Goal: Information Seeking & Learning: Learn about a topic

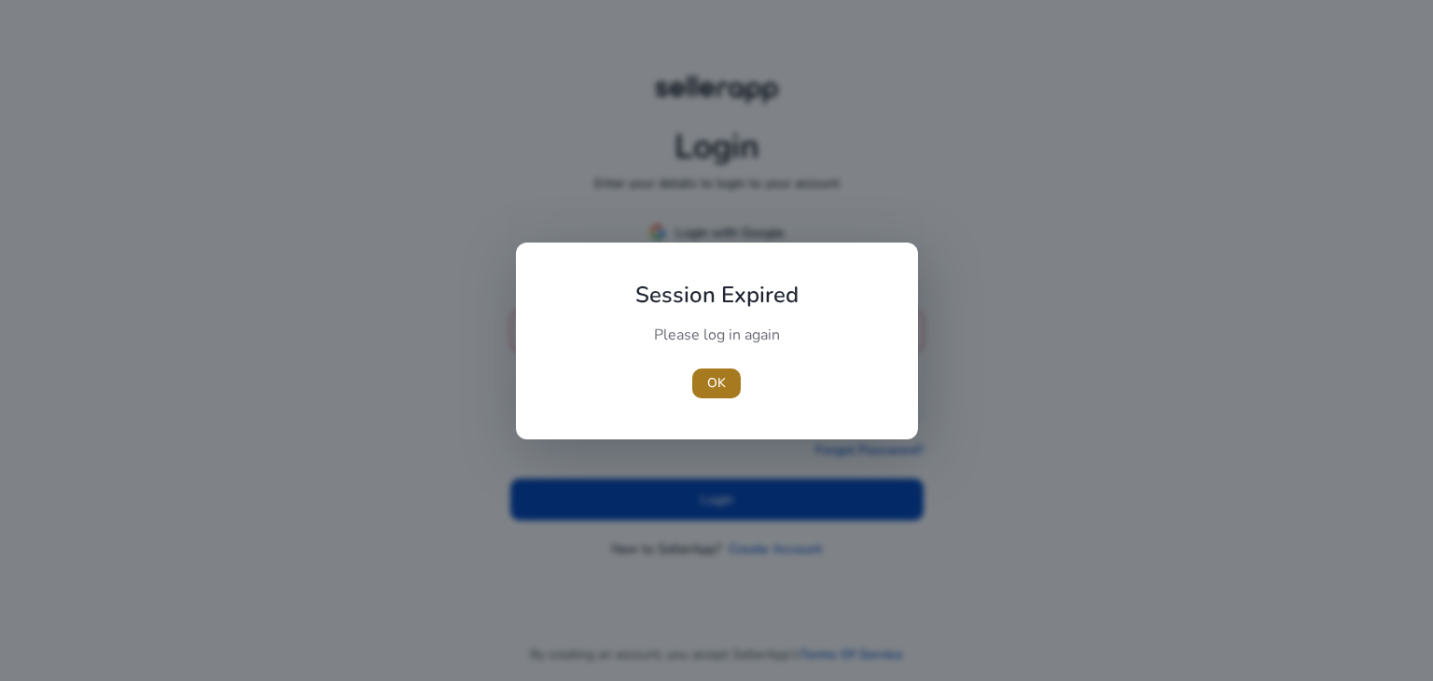
click at [709, 384] on span "OK" at bounding box center [716, 383] width 19 height 20
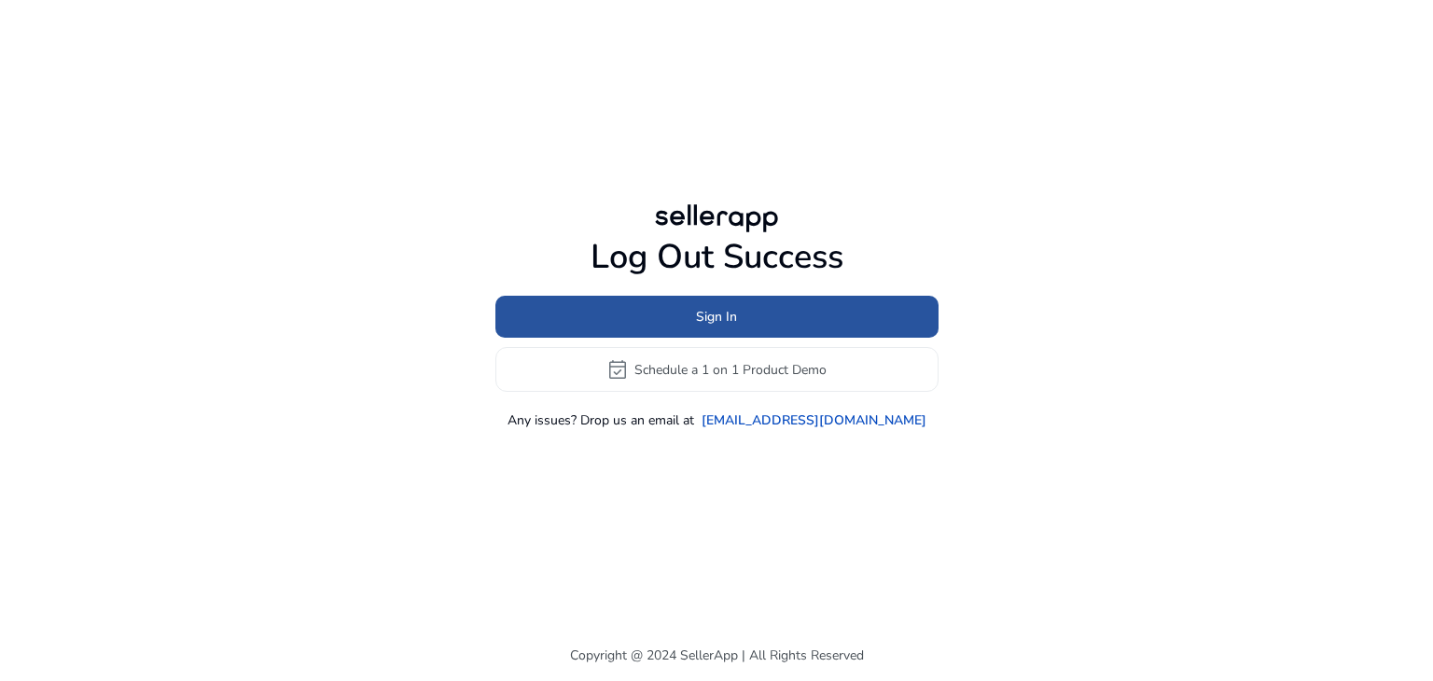
click at [702, 307] on span "Sign In" at bounding box center [716, 317] width 41 height 20
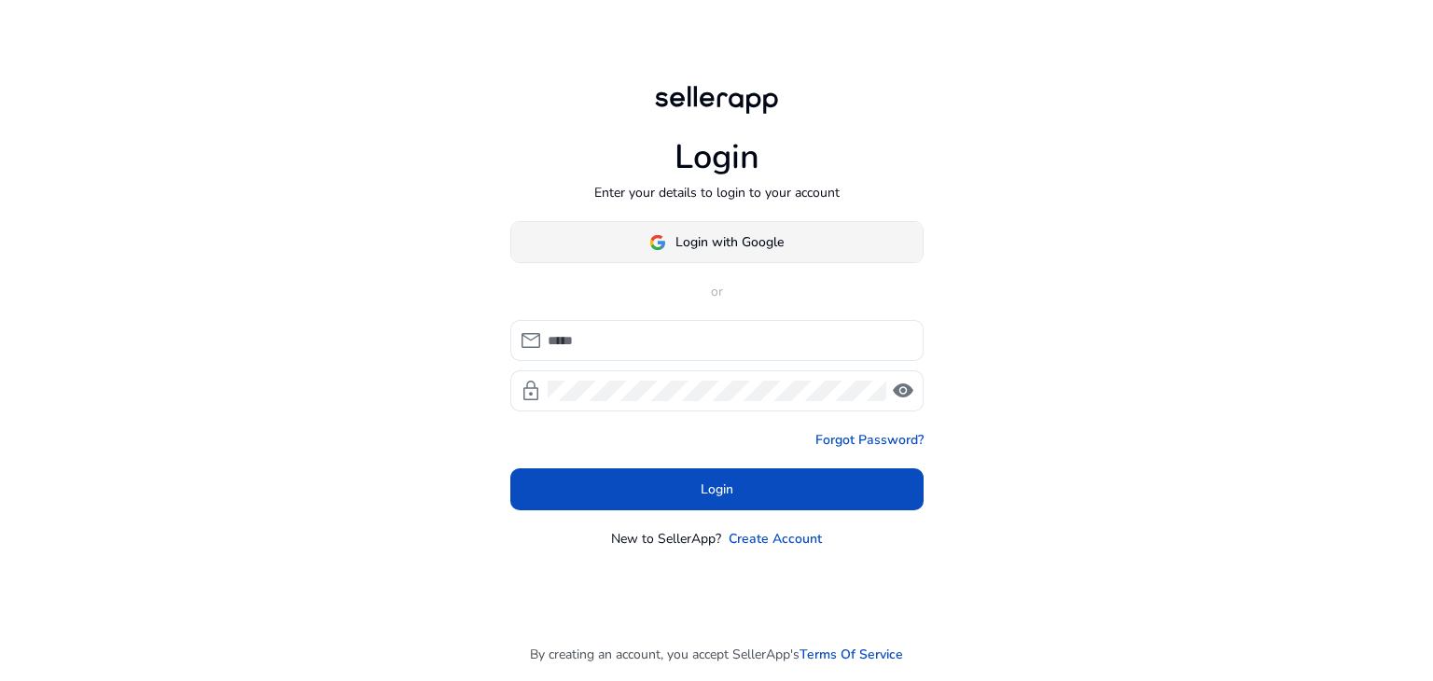
click at [686, 248] on span "Login with Google" at bounding box center [729, 242] width 108 height 20
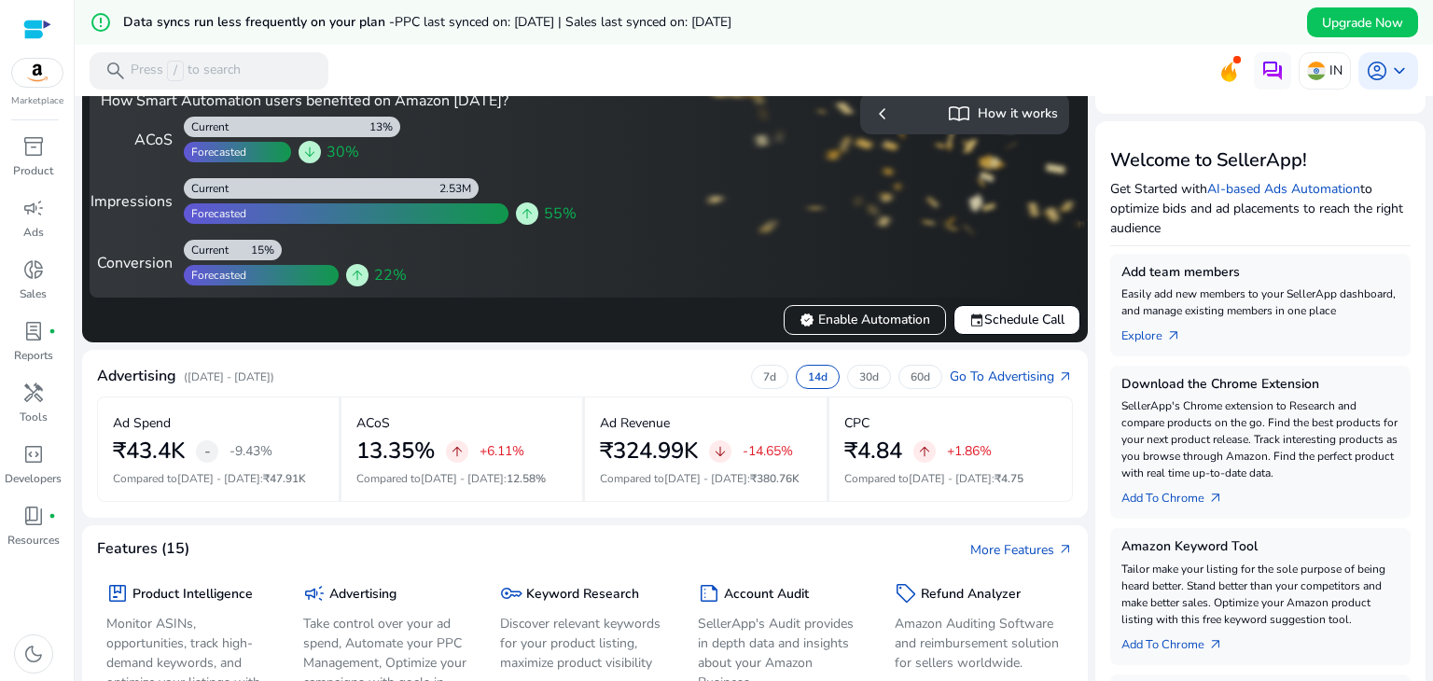
scroll to position [182, 0]
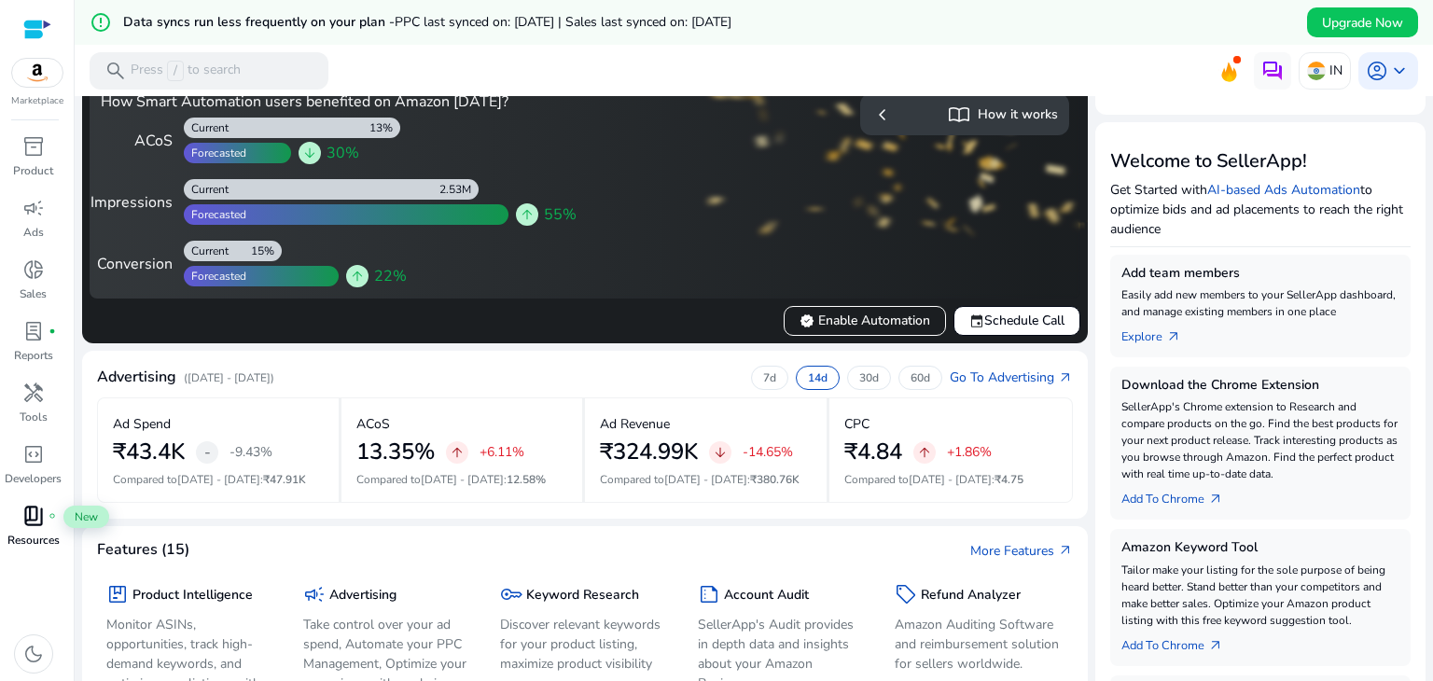
click at [32, 519] on span "book_4" at bounding box center [33, 516] width 22 height 22
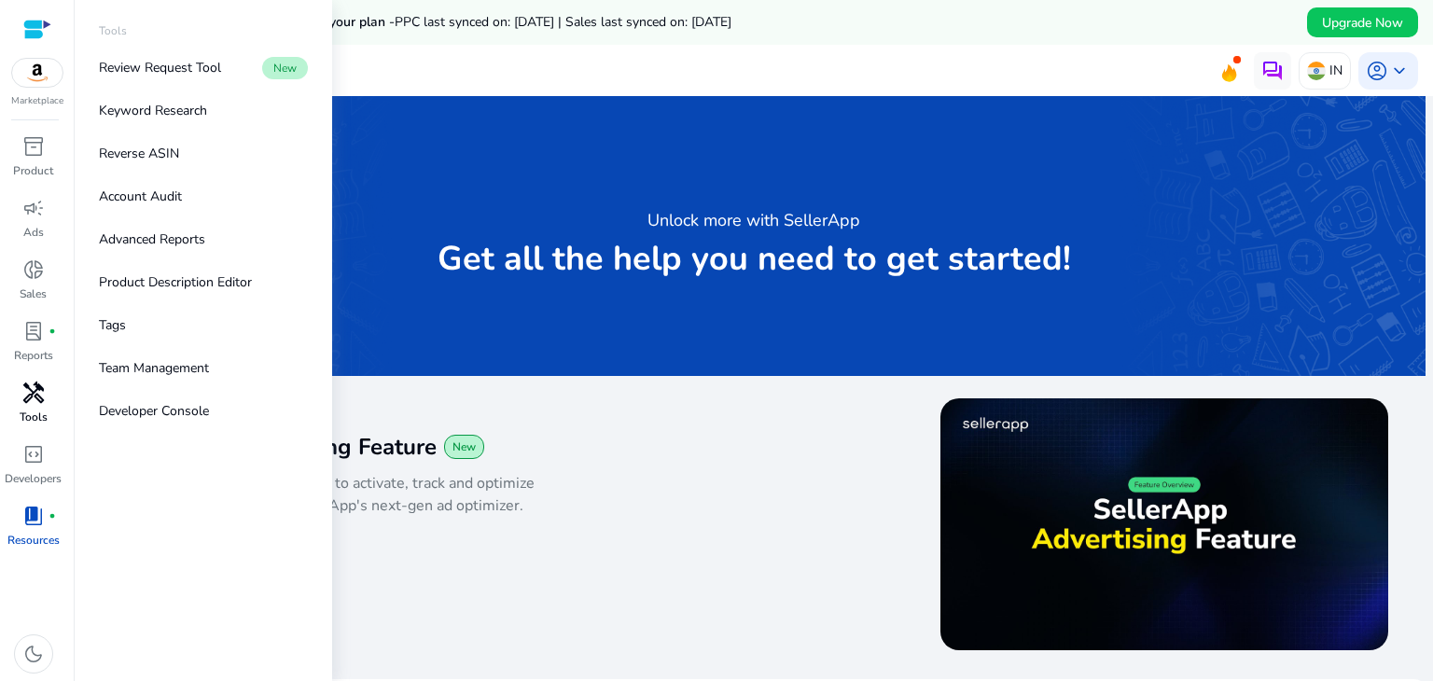
click at [34, 388] on span "handyman" at bounding box center [33, 393] width 22 height 22
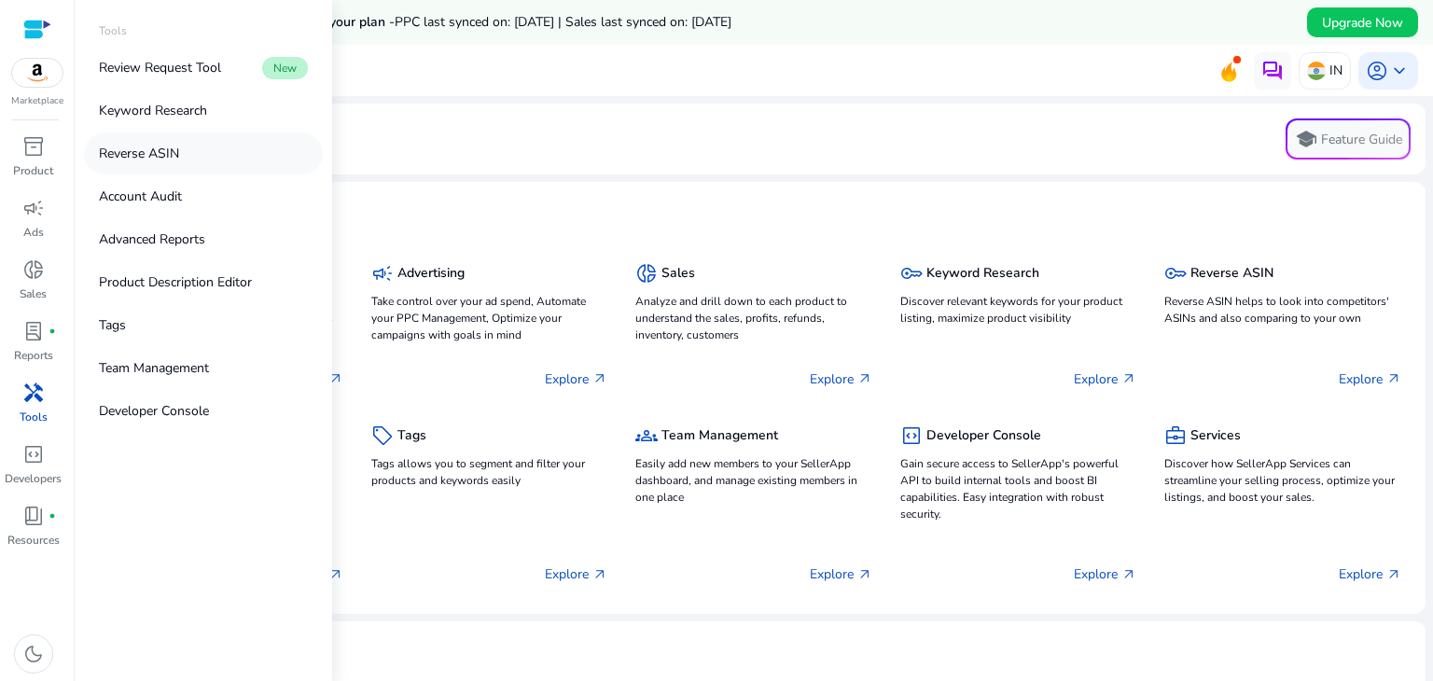
click at [159, 155] on p "Reverse ASIN" at bounding box center [139, 154] width 80 height 20
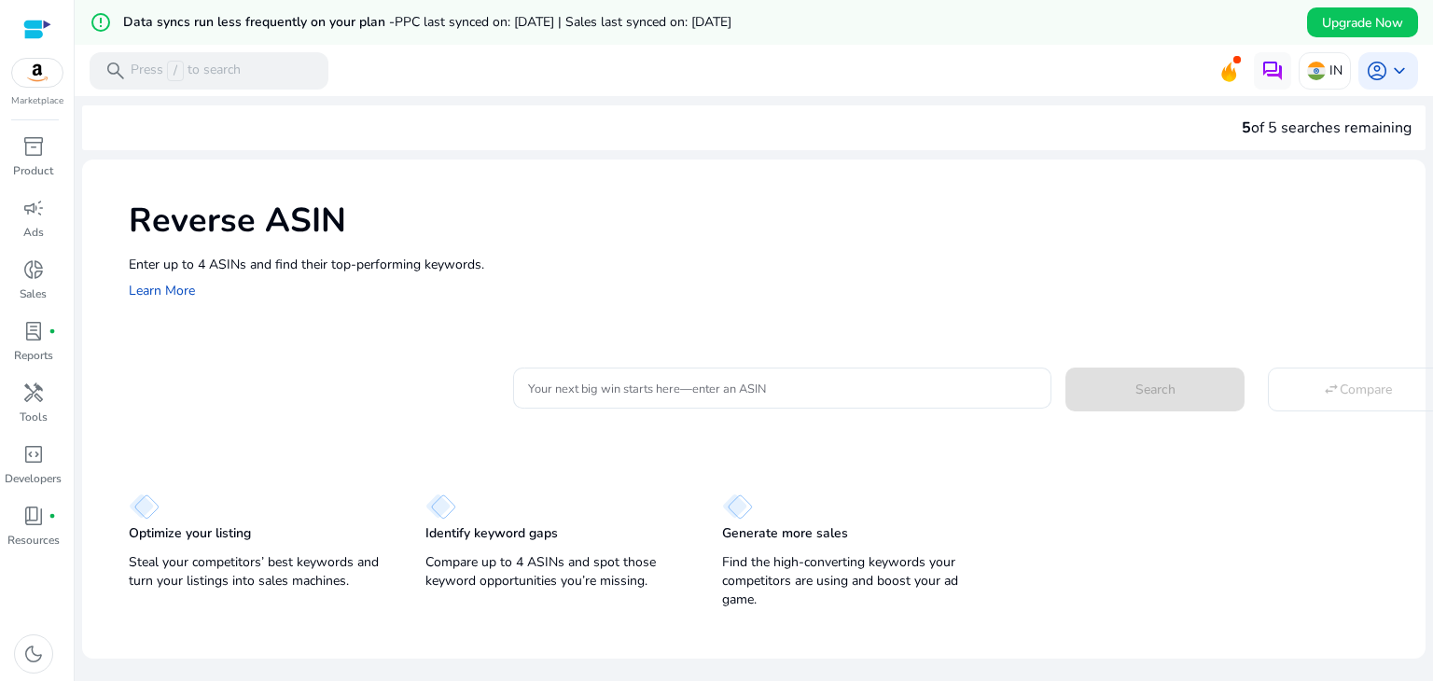
click at [761, 251] on div "Reverse ASIN Enter up to 4 ASINs and find their top-performing keywords. Learn …" at bounding box center [753, 249] width 1343 height 179
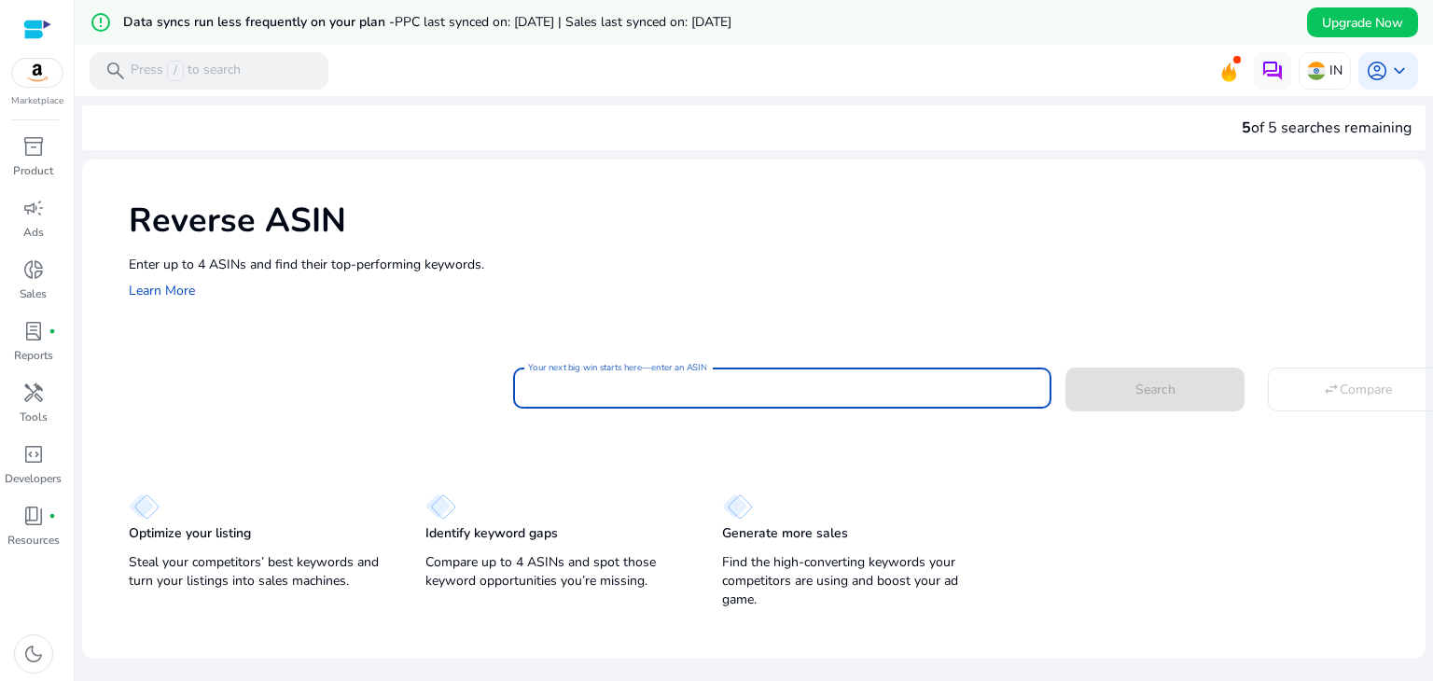
click at [913, 378] on input "Your next big win starts here—enter an ASIN" at bounding box center [782, 388] width 508 height 21
paste input "**********"
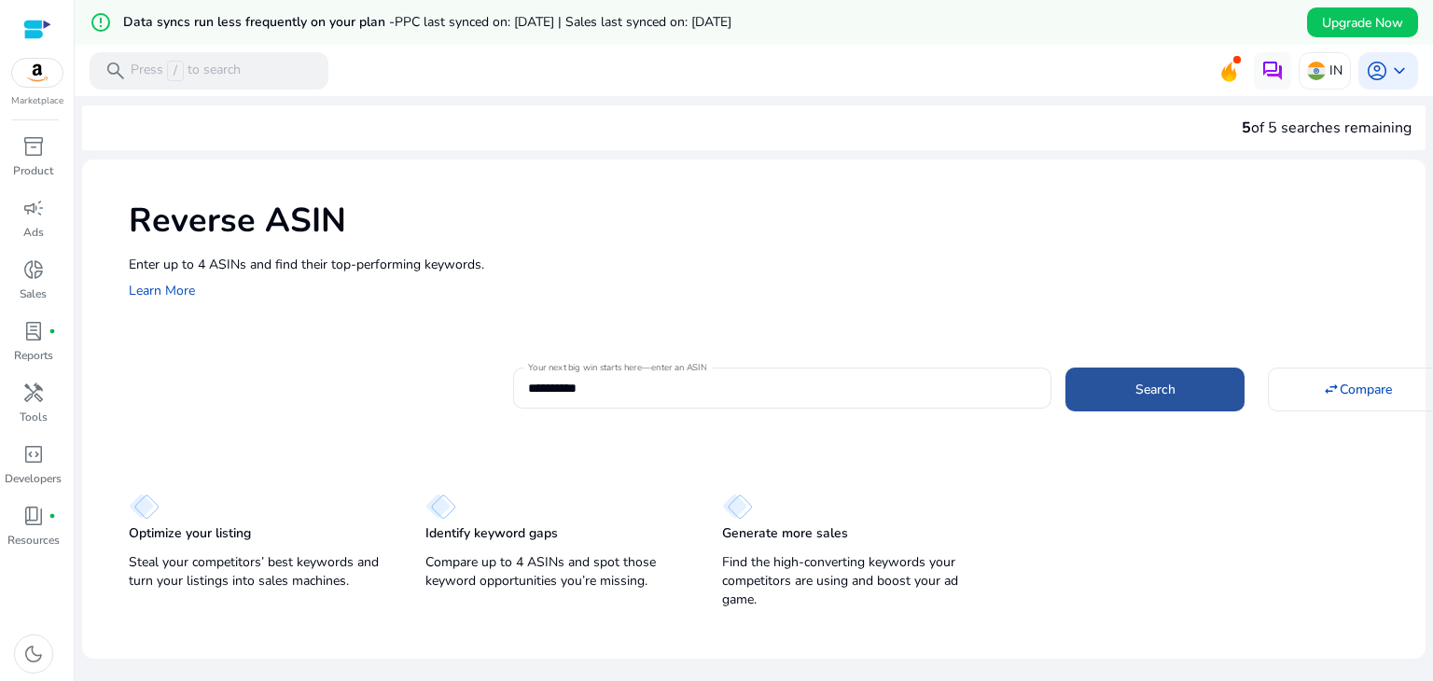
click at [1135, 396] on span "Search" at bounding box center [1155, 390] width 40 height 20
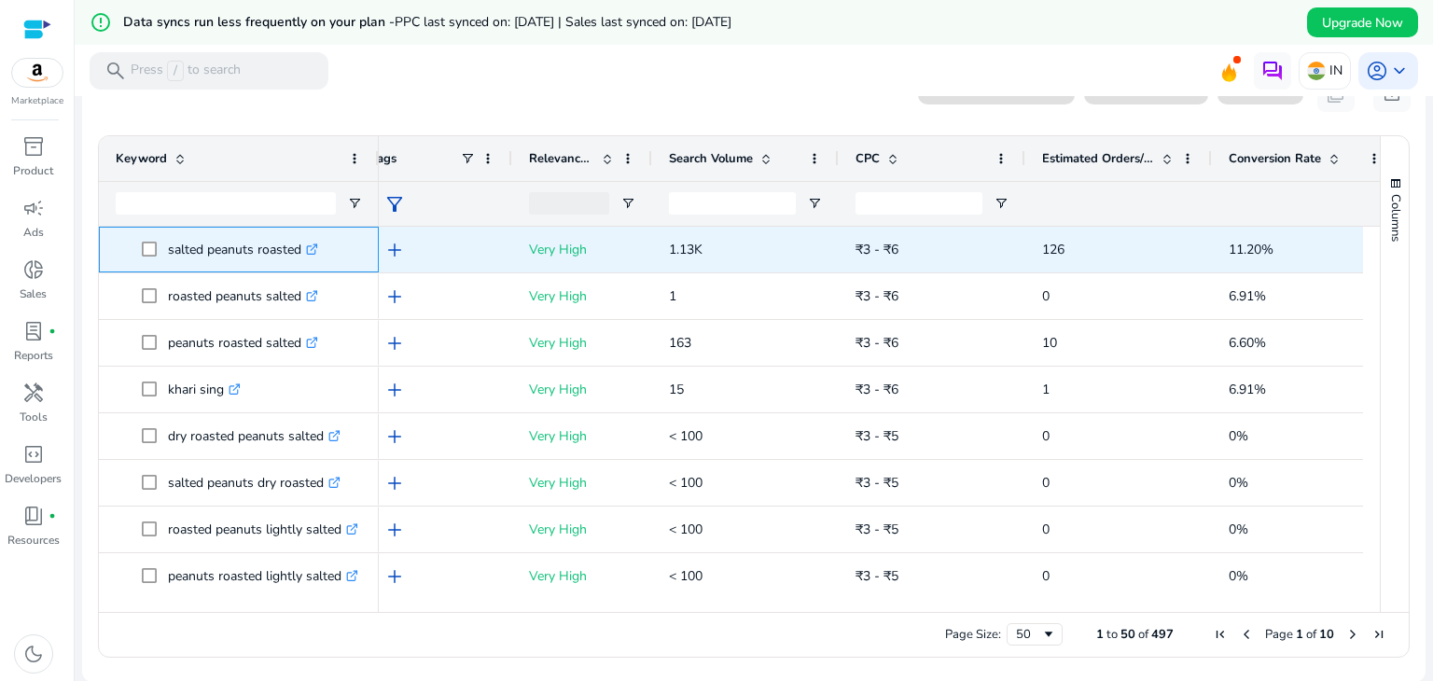
drag, startPoint x: 160, startPoint y: 244, endPoint x: 301, endPoint y: 254, distance: 141.3
click at [301, 254] on span "salted peanuts roasted .st0{fill:#2c8af8}" at bounding box center [252, 249] width 220 height 38
copy span "salted peanuts roasted"
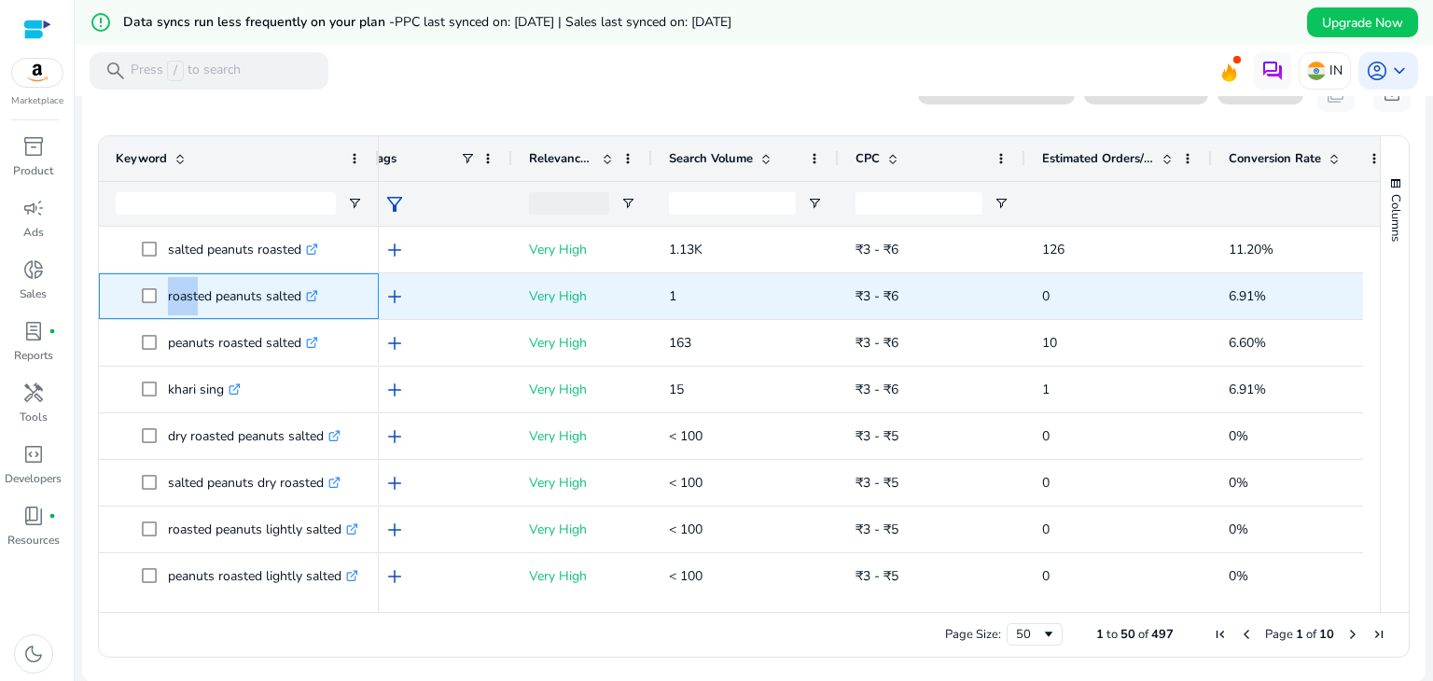
drag, startPoint x: 164, startPoint y: 294, endPoint x: 192, endPoint y: 292, distance: 28.1
click at [192, 292] on span "roasted peanuts salted .st0{fill:#2c8af8}" at bounding box center [252, 296] width 220 height 38
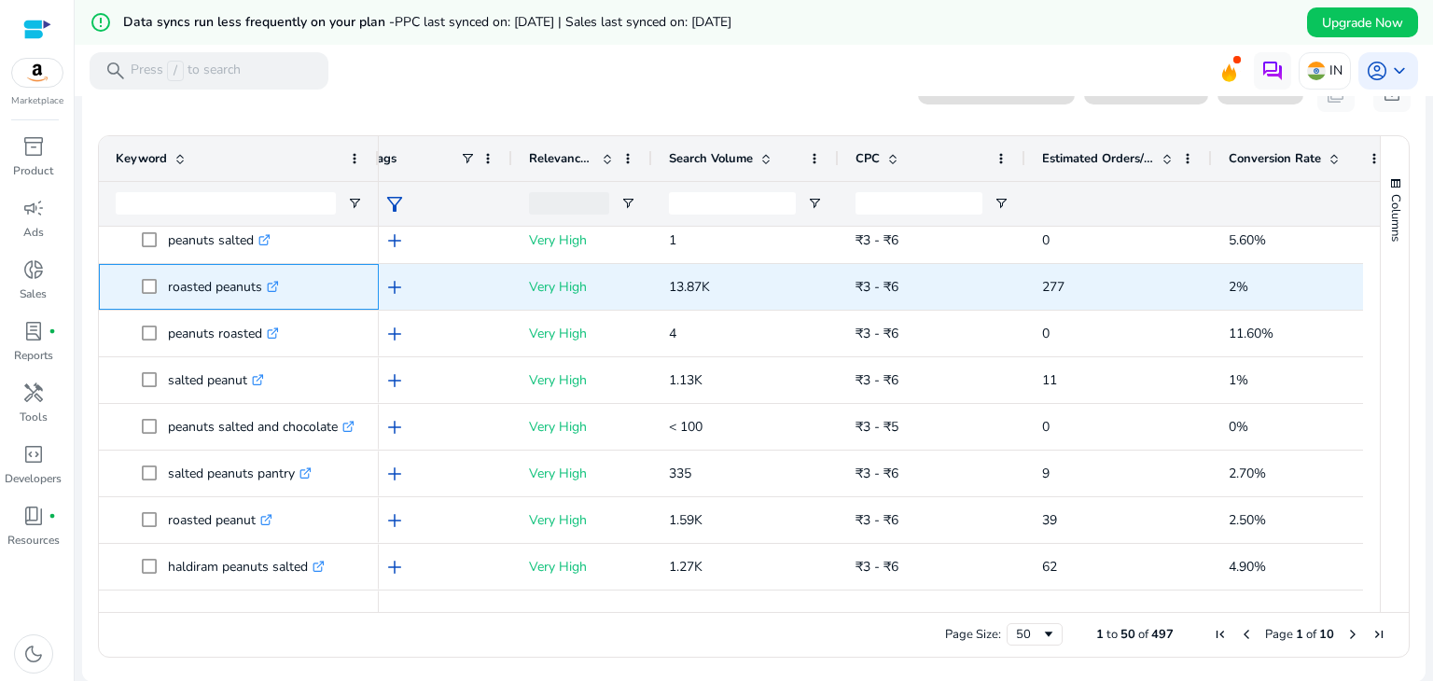
drag, startPoint x: 160, startPoint y: 284, endPoint x: 261, endPoint y: 288, distance: 100.9
click at [261, 288] on span "roasted peanuts .st0{fill:#2c8af8}" at bounding box center [252, 287] width 220 height 38
copy span "roasted peanuts"
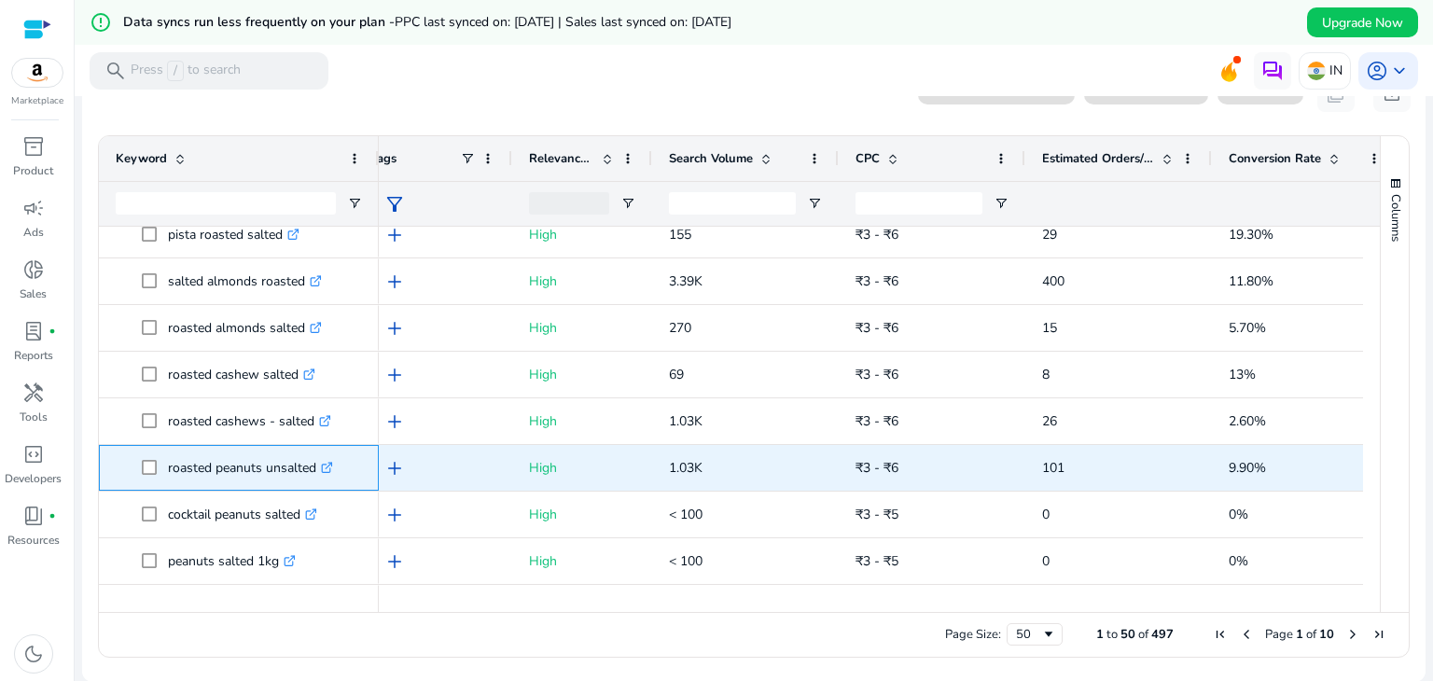
drag, startPoint x: 163, startPoint y: 464, endPoint x: 317, endPoint y: 468, distance: 154.0
click at [317, 468] on span "roasted peanuts unsalted .st0{fill:#2c8af8}" at bounding box center [252, 468] width 220 height 38
copy span "roasted peanuts unsalted"
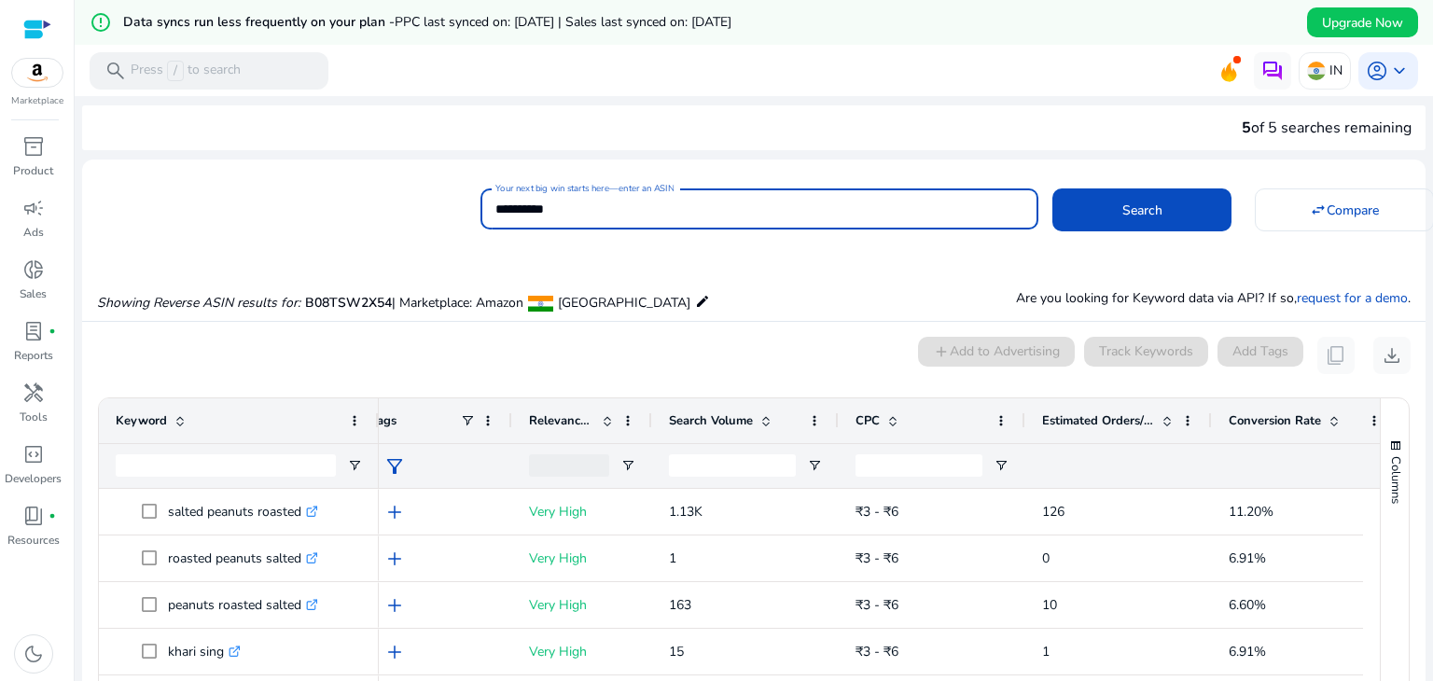
click at [724, 212] on input "**********" at bounding box center [759, 209] width 528 height 21
paste input
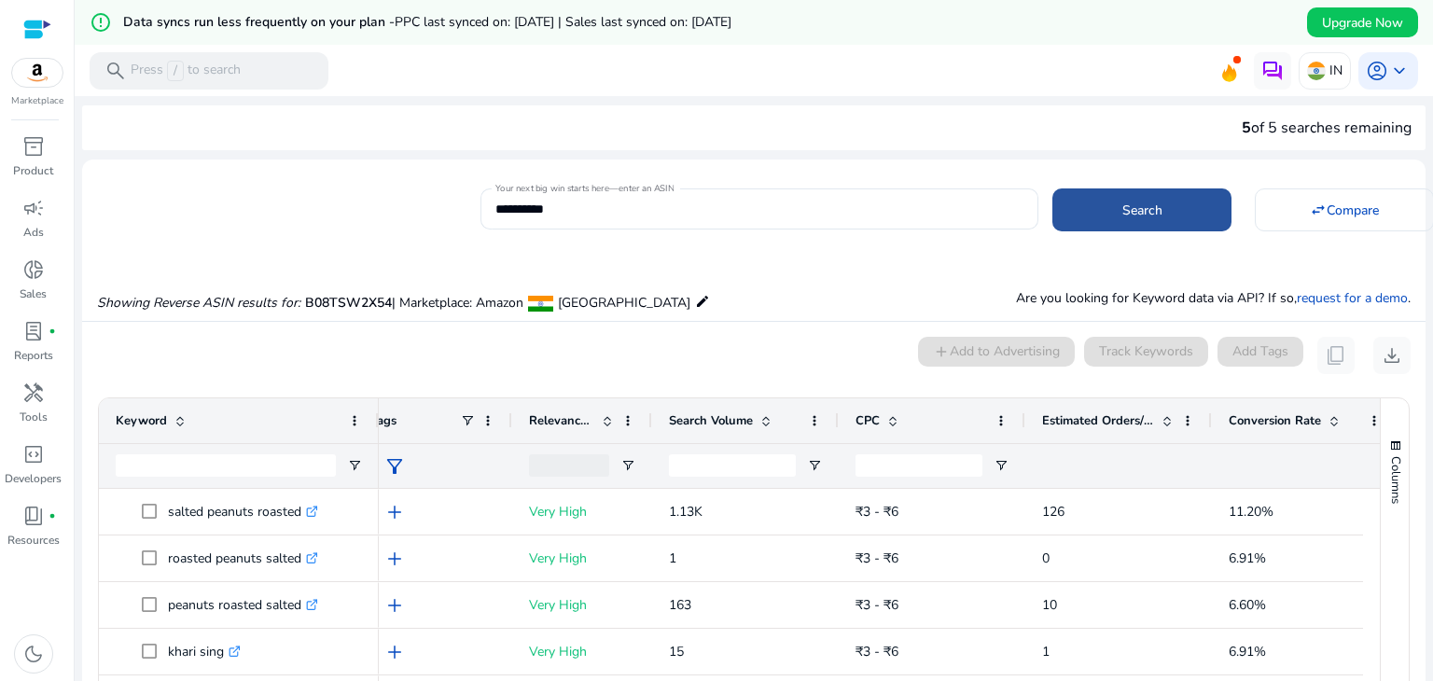
click at [1174, 217] on span at bounding box center [1141, 210] width 179 height 45
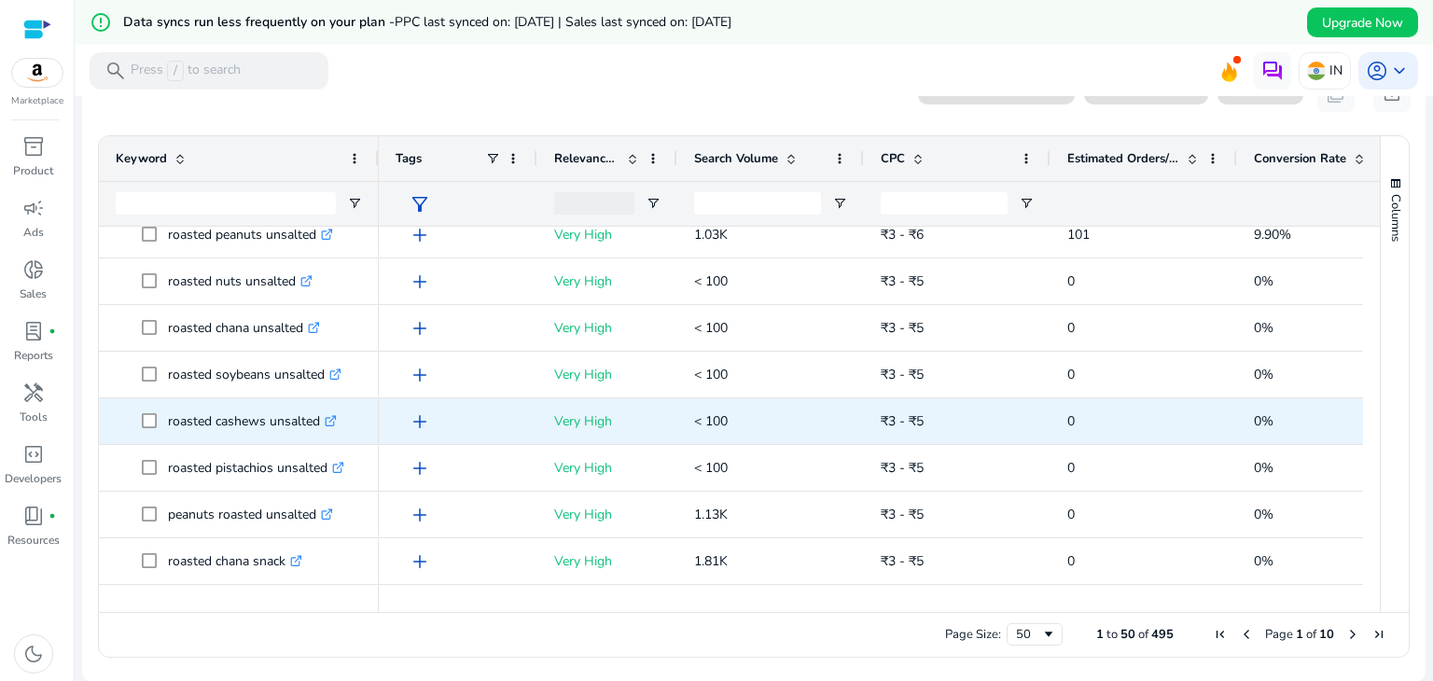
scroll to position [67, 0]
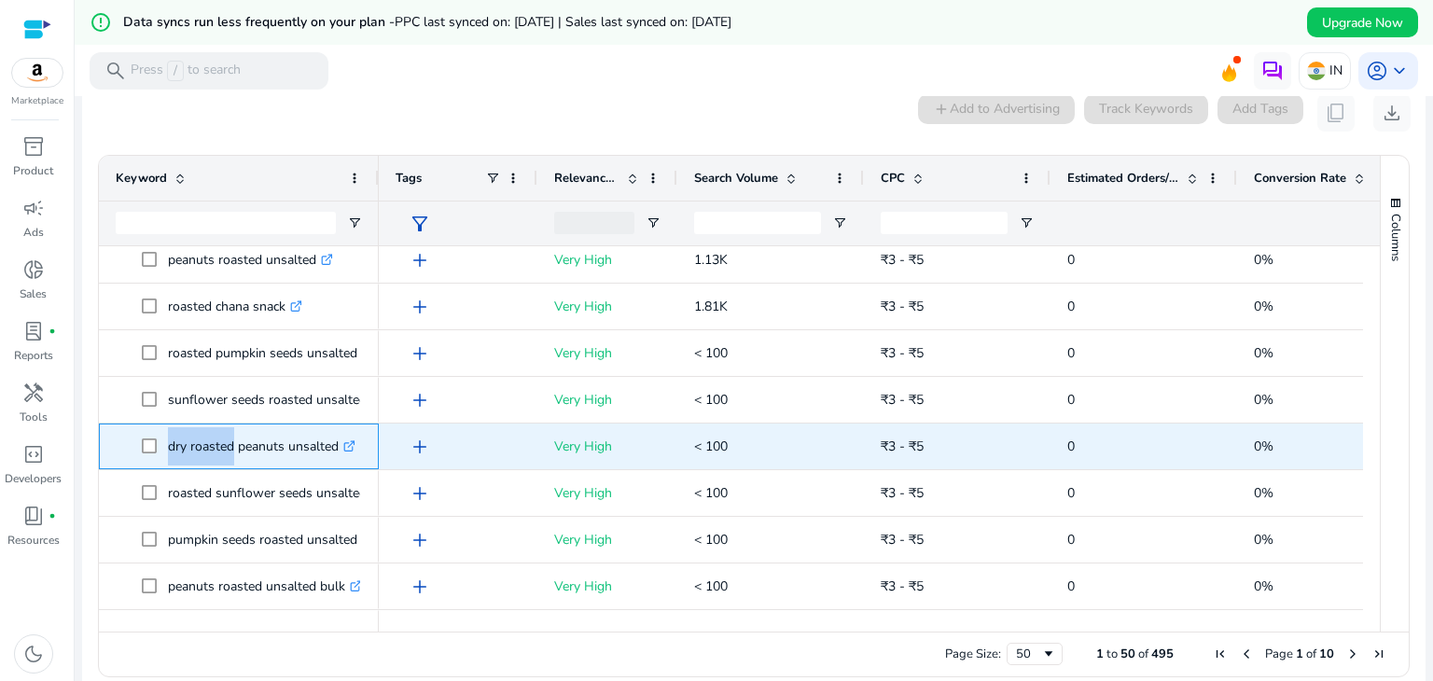
drag, startPoint x: 164, startPoint y: 449, endPoint x: 226, endPoint y: 457, distance: 62.1
click at [226, 457] on span "dry roasted peanuts unsalted .st0{fill:#2c8af8}" at bounding box center [252, 446] width 220 height 38
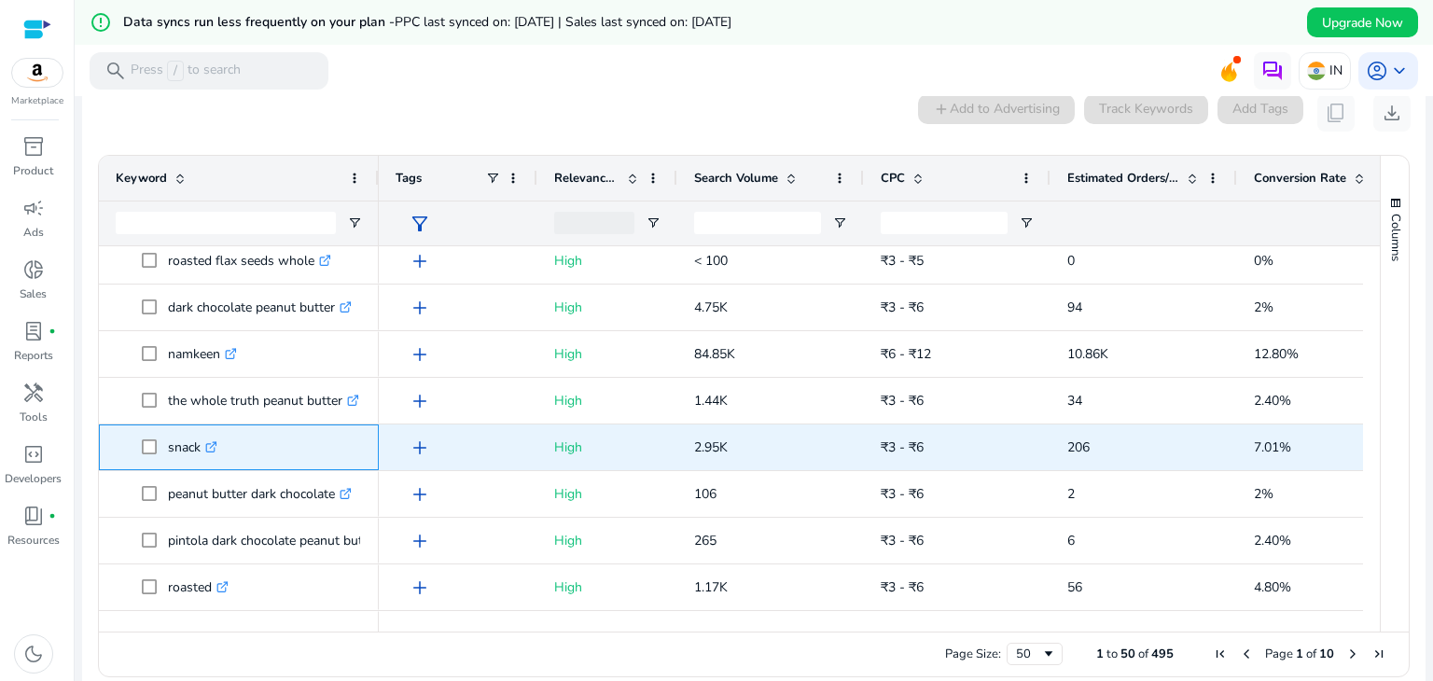
drag, startPoint x: 161, startPoint y: 447, endPoint x: 200, endPoint y: 452, distance: 38.7
click at [200, 452] on span "snack .st0{fill:#2c8af8}" at bounding box center [252, 447] width 220 height 38
copy span "snack"
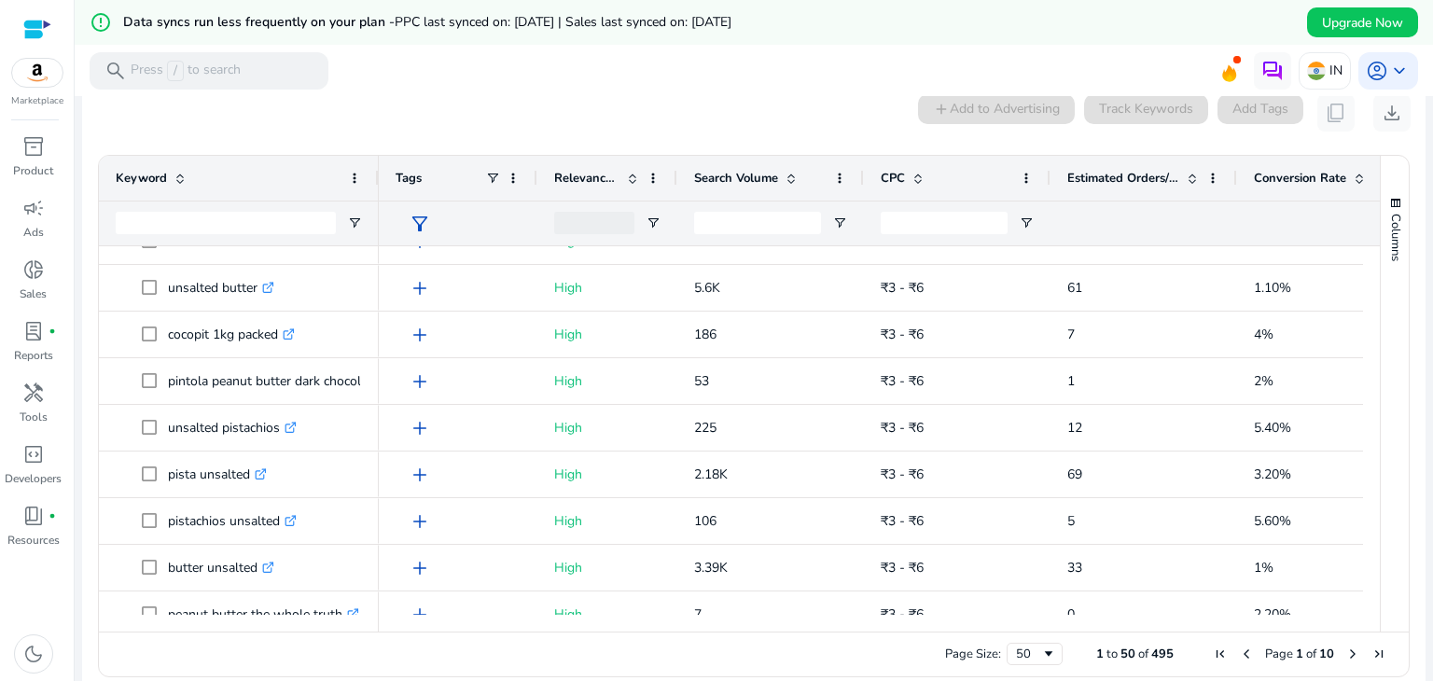
scroll to position [0, 0]
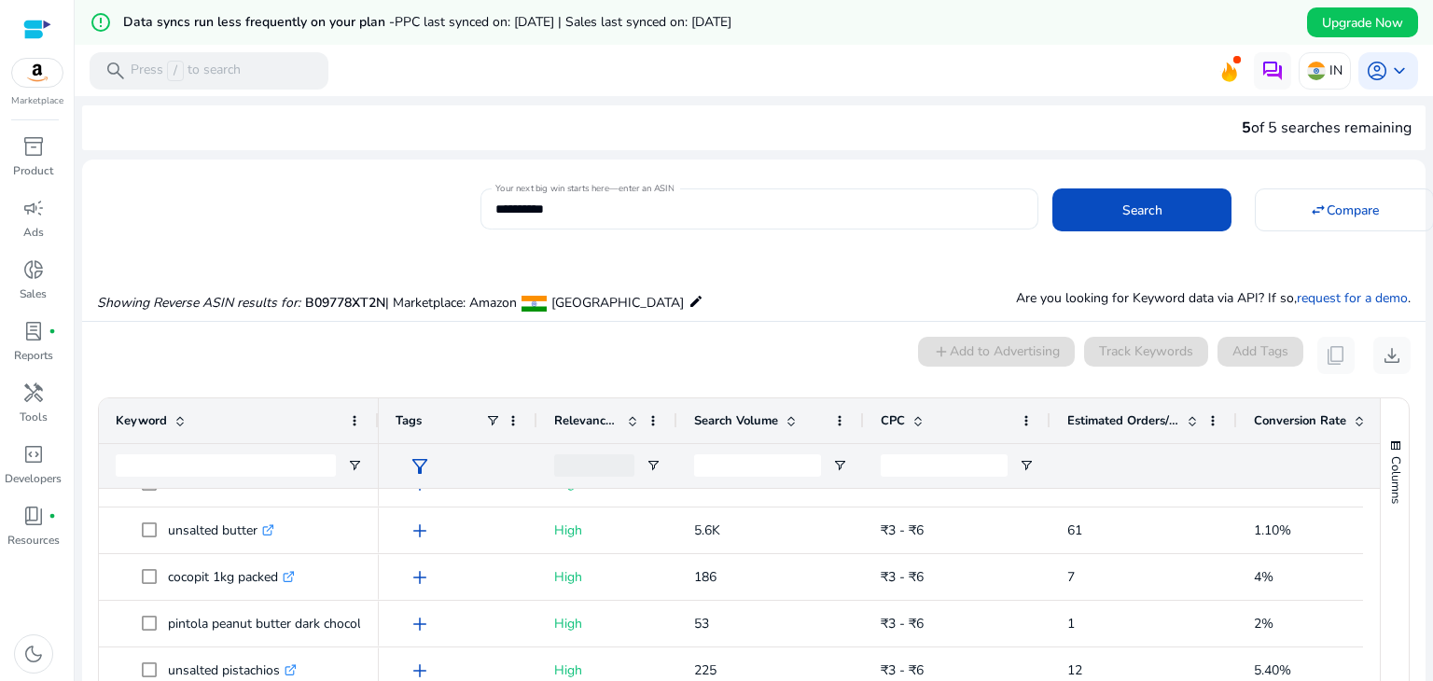
click at [627, 195] on div "**********" at bounding box center [759, 208] width 528 height 41
drag, startPoint x: 627, startPoint y: 195, endPoint x: 627, endPoint y: 207, distance: 12.1
click at [627, 207] on div "**********" at bounding box center [759, 208] width 528 height 41
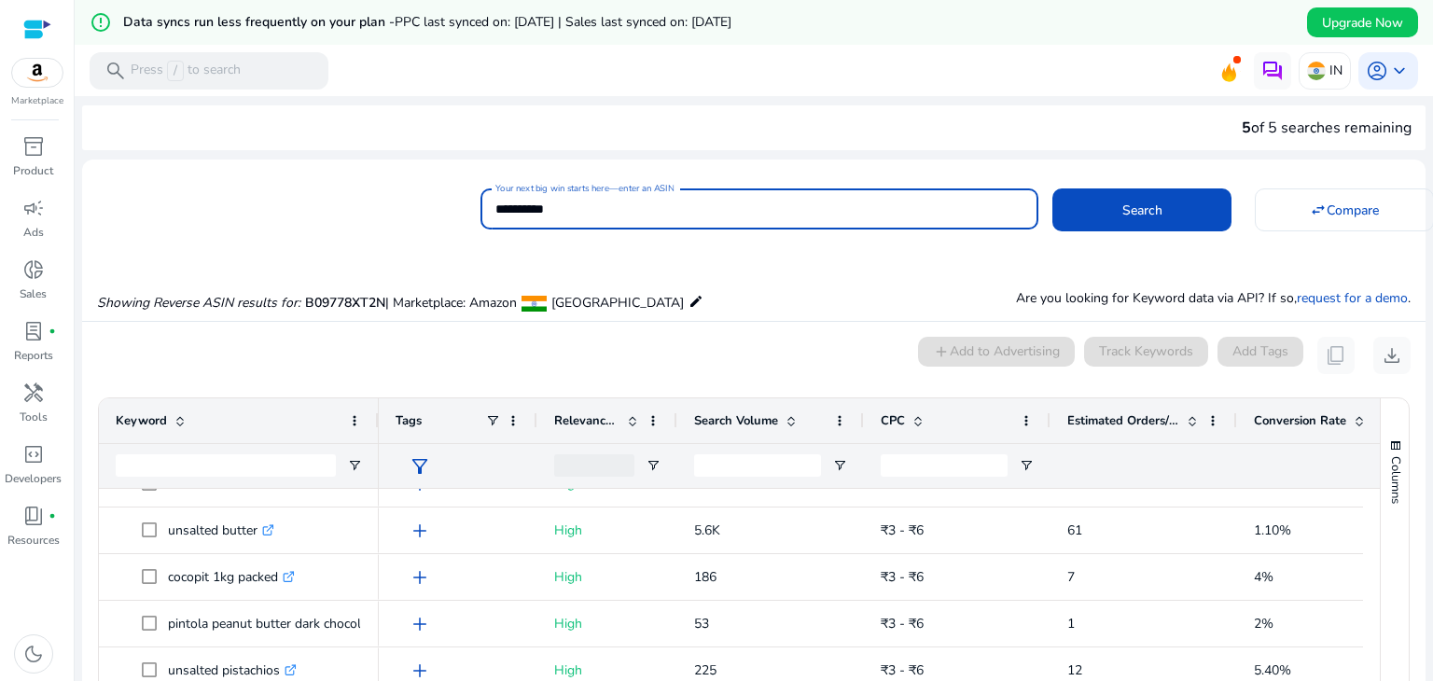
click at [627, 207] on input "**********" at bounding box center [759, 209] width 528 height 21
paste input
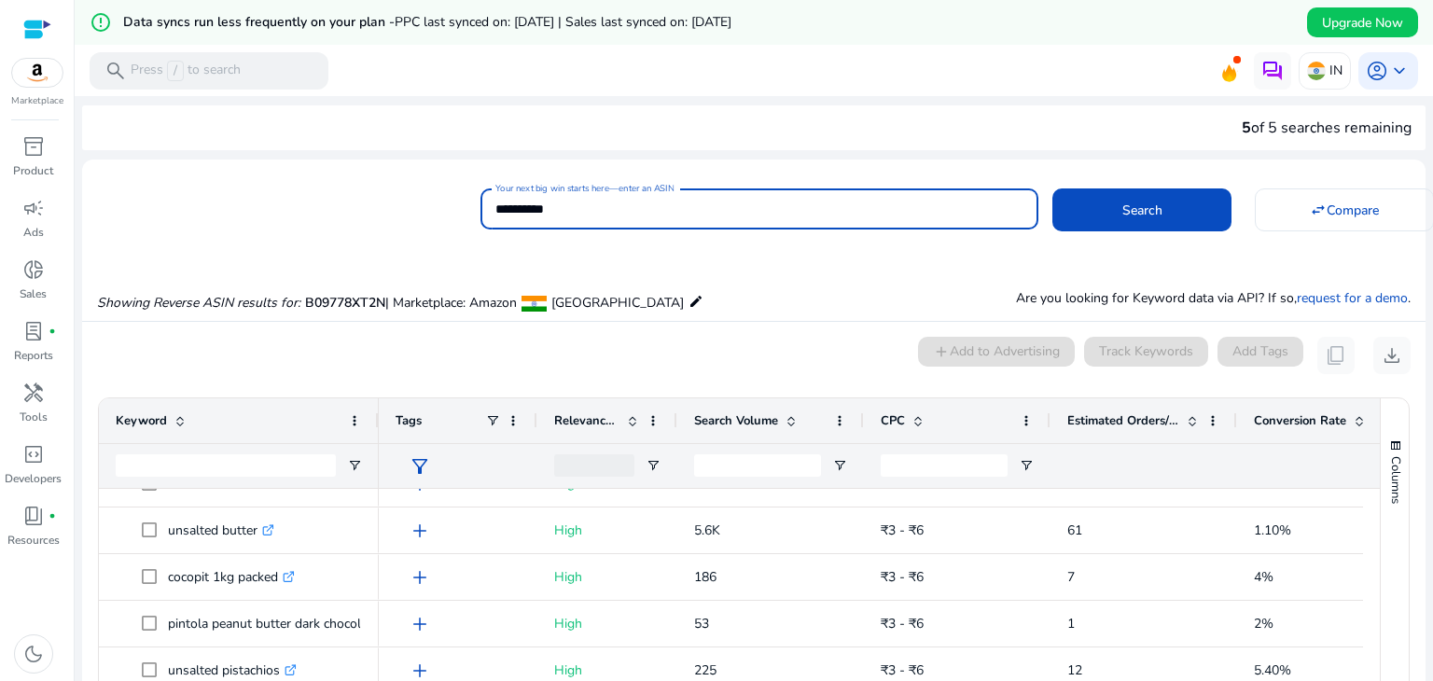
type input "**********"
click at [1052, 188] on button "Search" at bounding box center [1141, 209] width 179 height 43
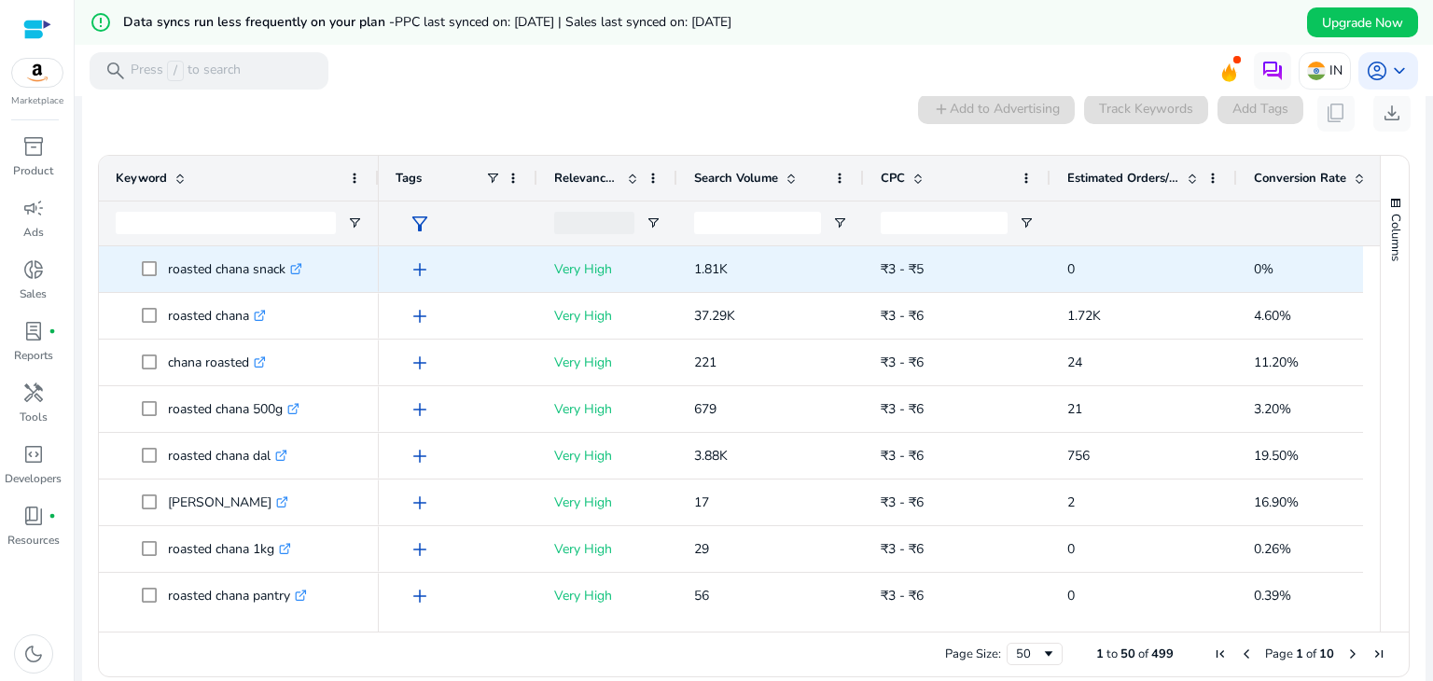
scroll to position [244, 0]
drag, startPoint x: 163, startPoint y: 266, endPoint x: 288, endPoint y: 279, distance: 125.7
click at [288, 279] on span "roasted chana snack .st0{fill:#2c8af8}" at bounding box center [252, 267] width 220 height 38
copy span "roasted chana snack"
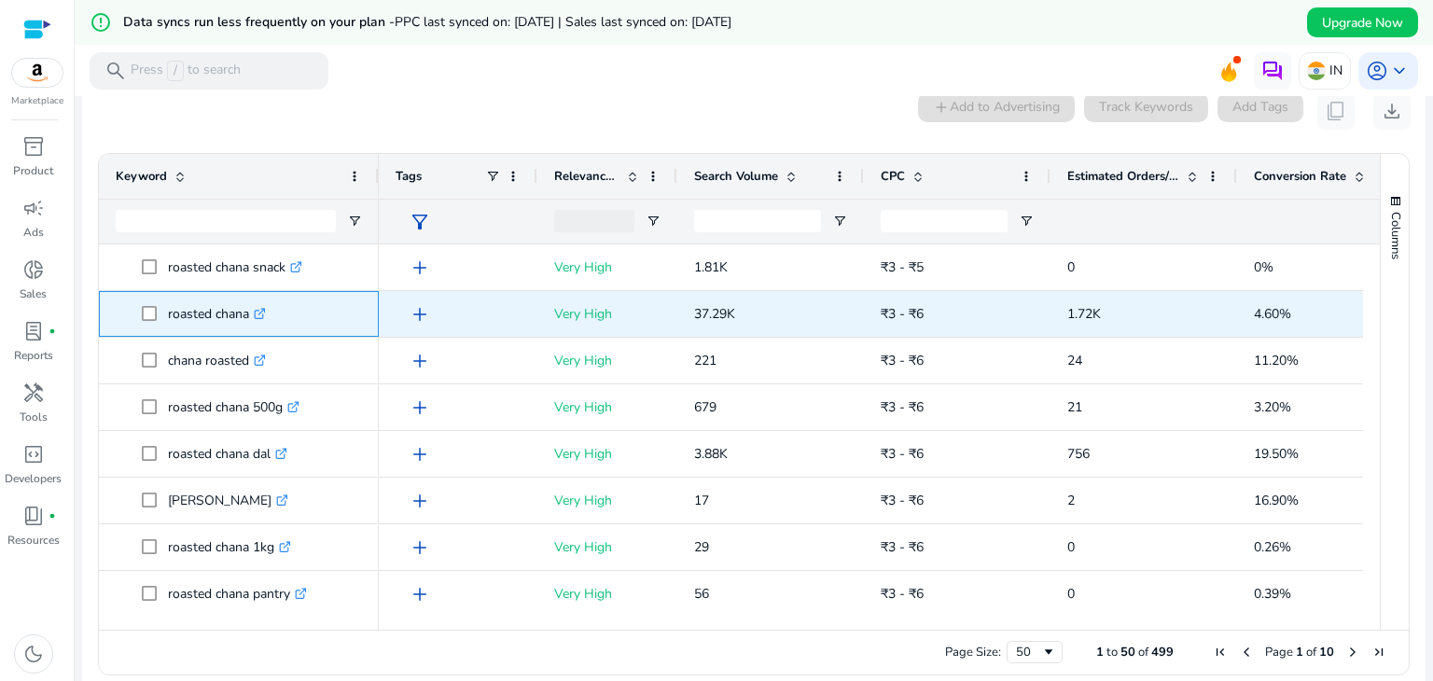
drag, startPoint x: 163, startPoint y: 307, endPoint x: 251, endPoint y: 323, distance: 89.1
click at [251, 323] on span "roasted chana .st0{fill:#2c8af8}" at bounding box center [252, 314] width 220 height 38
copy span "roasted chana"
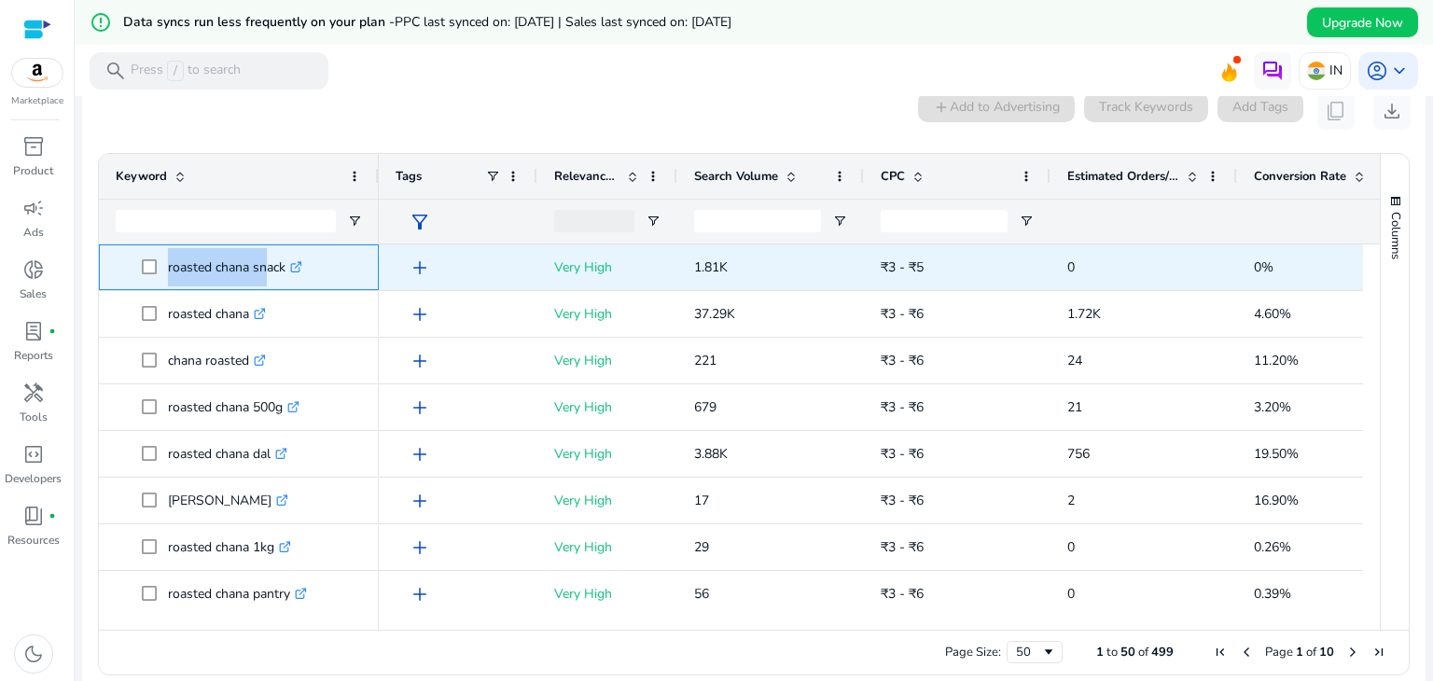
drag, startPoint x: 164, startPoint y: 262, endPoint x: 258, endPoint y: 270, distance: 94.5
click at [258, 270] on span "roasted chana snack .st0{fill:#2c8af8}" at bounding box center [252, 267] width 220 height 38
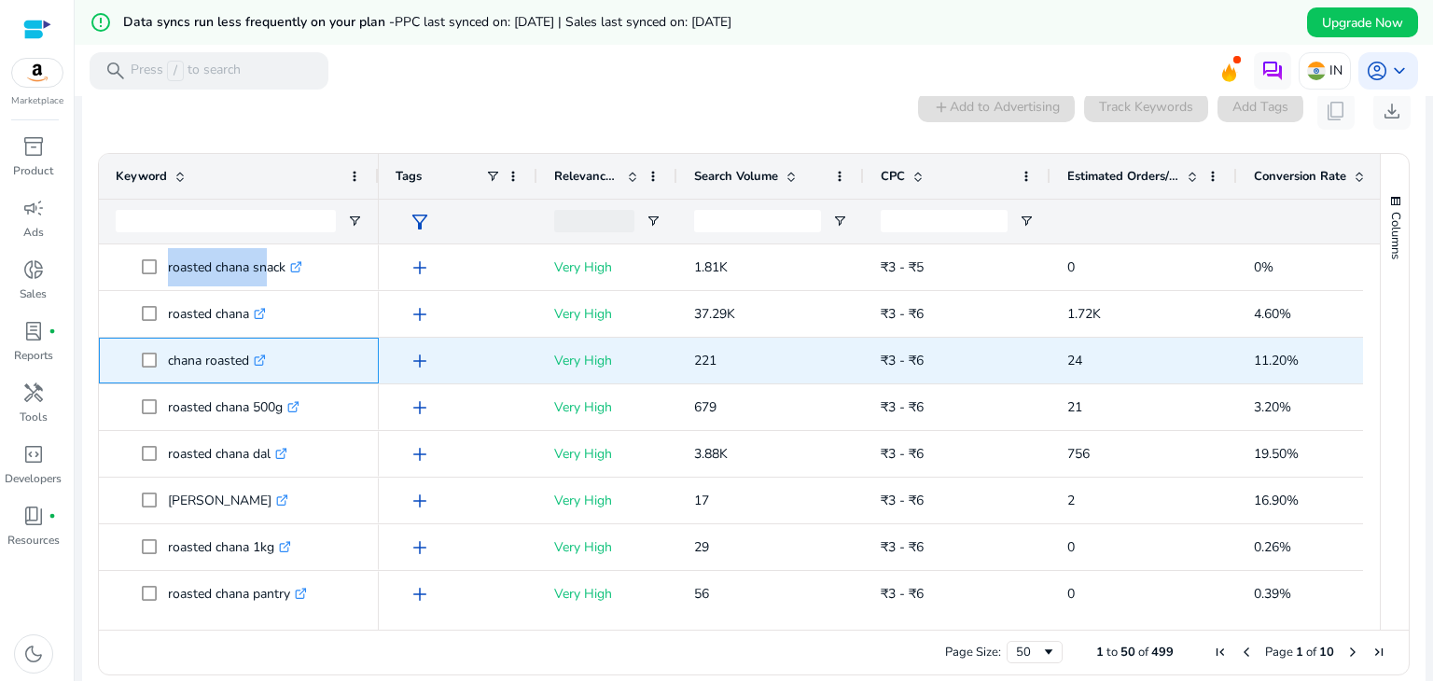
drag, startPoint x: 157, startPoint y: 362, endPoint x: 250, endPoint y: 367, distance: 93.4
click at [250, 367] on span "chana roasted .st0{fill:#2c8af8}" at bounding box center [252, 360] width 220 height 38
copy span "chana roasted"
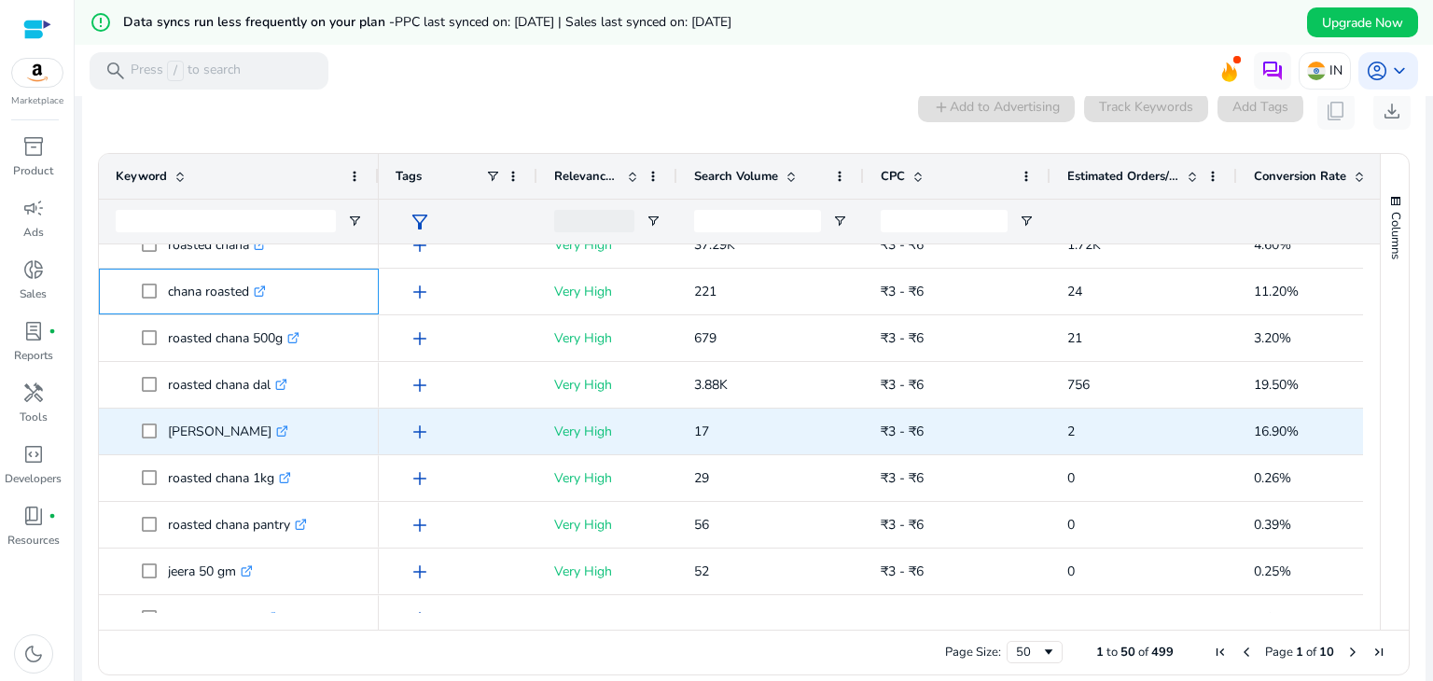
scroll to position [77, 0]
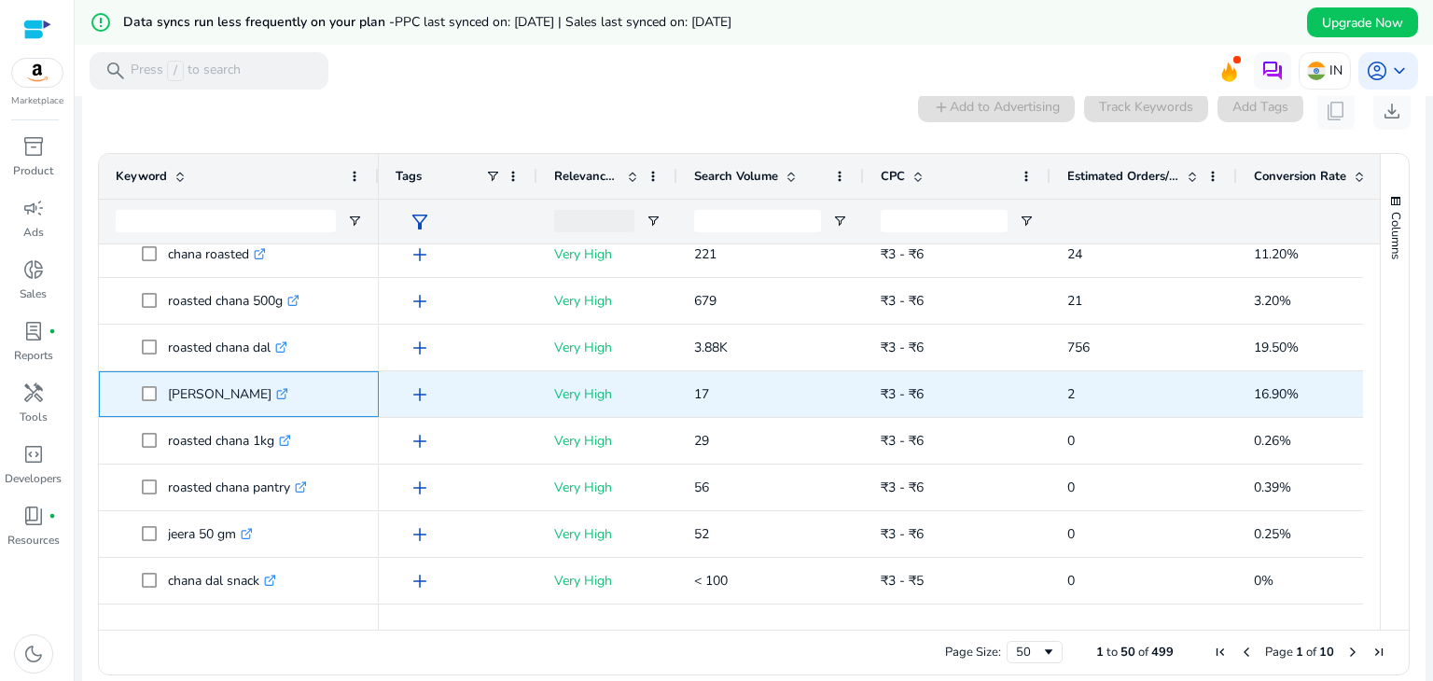
drag, startPoint x: 164, startPoint y: 395, endPoint x: 291, endPoint y: 397, distance: 126.9
click at [291, 397] on span "bhuna chana roasted .st0{fill:#2c8af8}" at bounding box center [252, 394] width 220 height 38
copy span "[PERSON_NAME]"
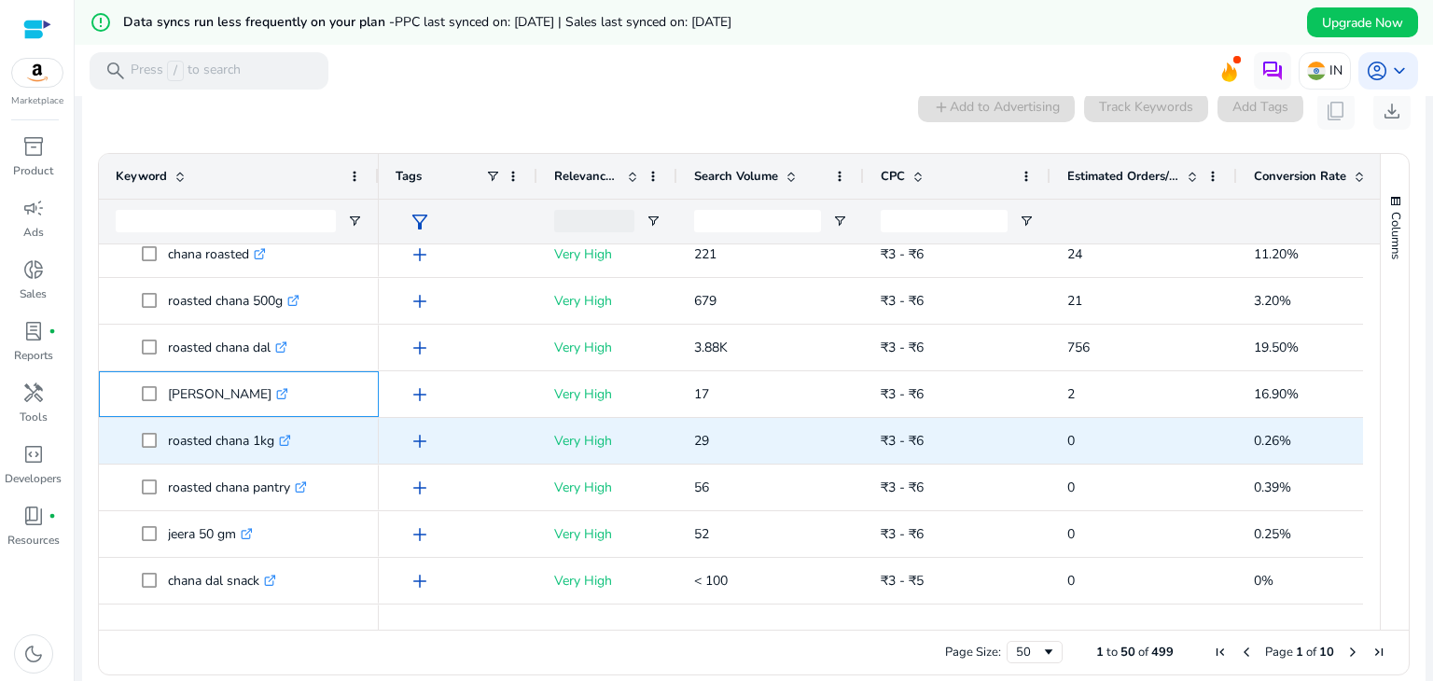
scroll to position [146, 0]
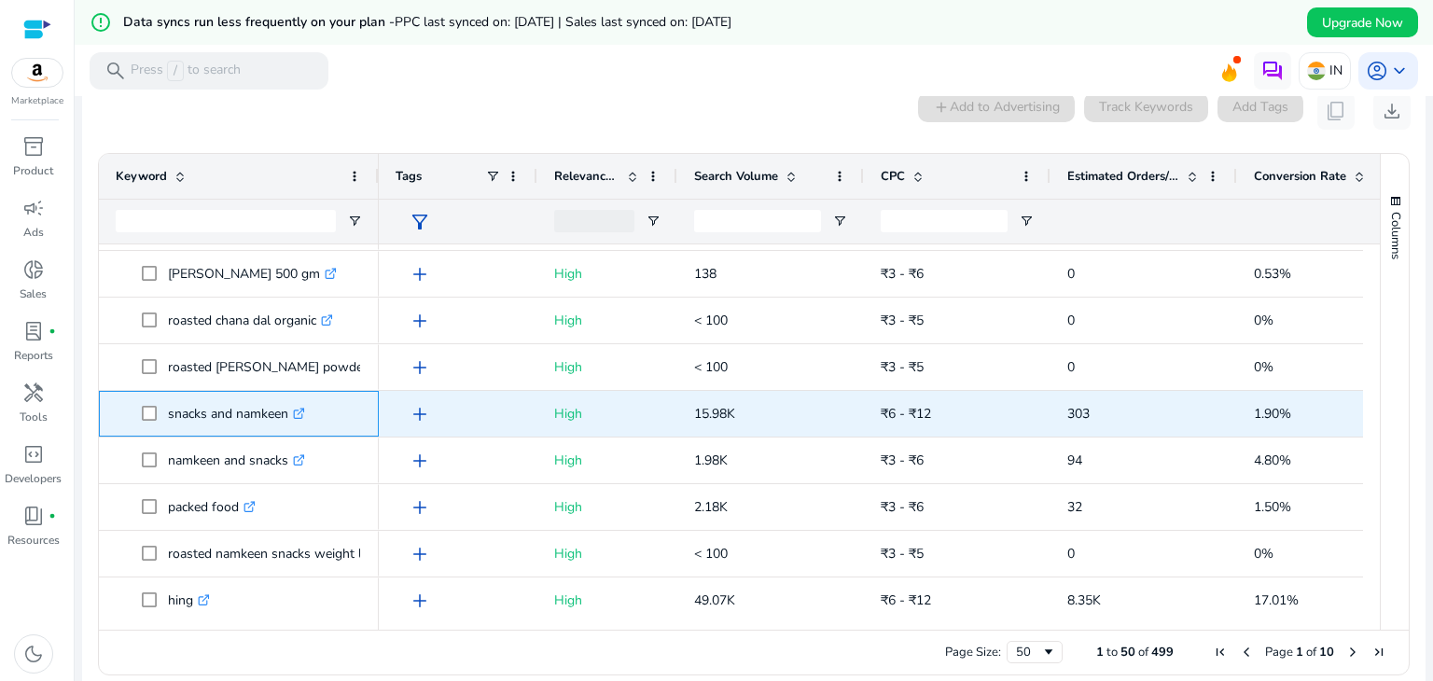
drag, startPoint x: 164, startPoint y: 411, endPoint x: 287, endPoint y: 427, distance: 124.2
click at [287, 427] on span "snacks and namkeen .st0{fill:#2c8af8}" at bounding box center [252, 414] width 220 height 38
copy span "snacks and namkeen"
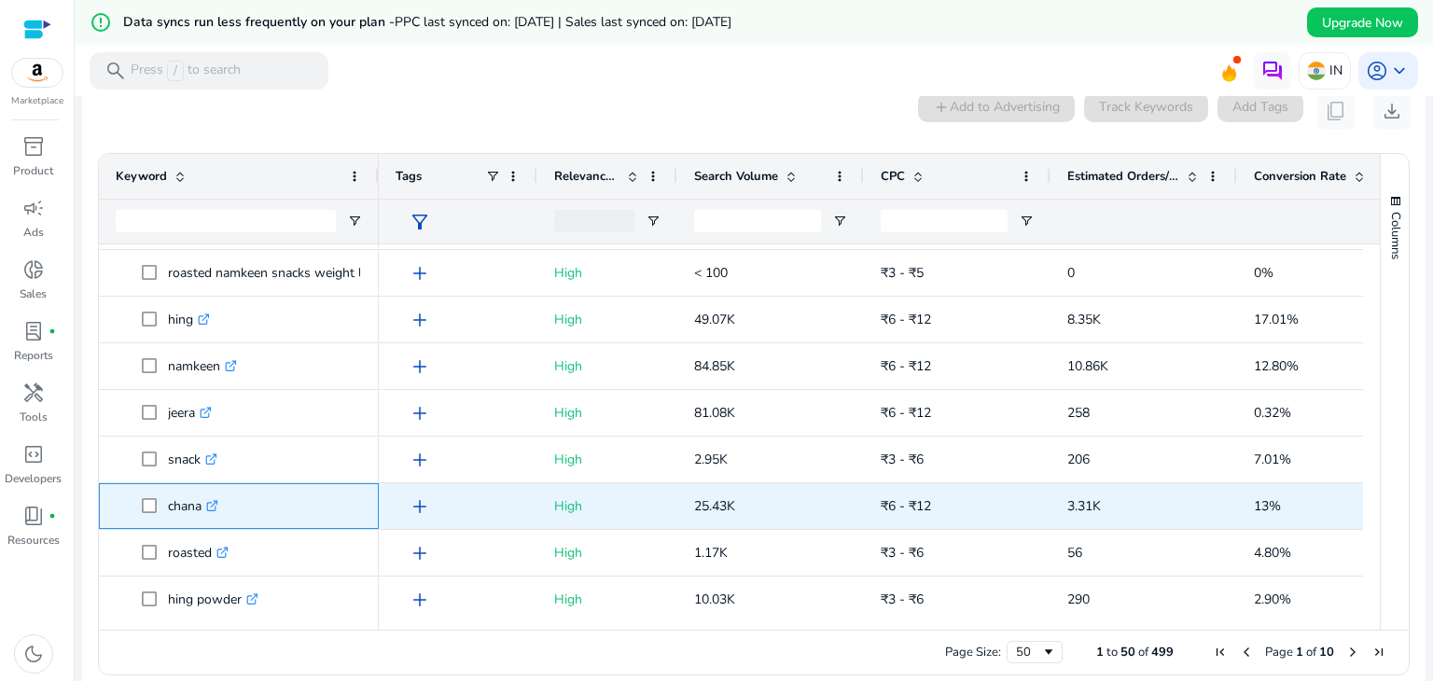
drag, startPoint x: 167, startPoint y: 504, endPoint x: 203, endPoint y: 511, distance: 37.1
click at [203, 511] on p "chana .st0{fill:#2c8af8}" at bounding box center [193, 506] width 50 height 38
copy p "chana"
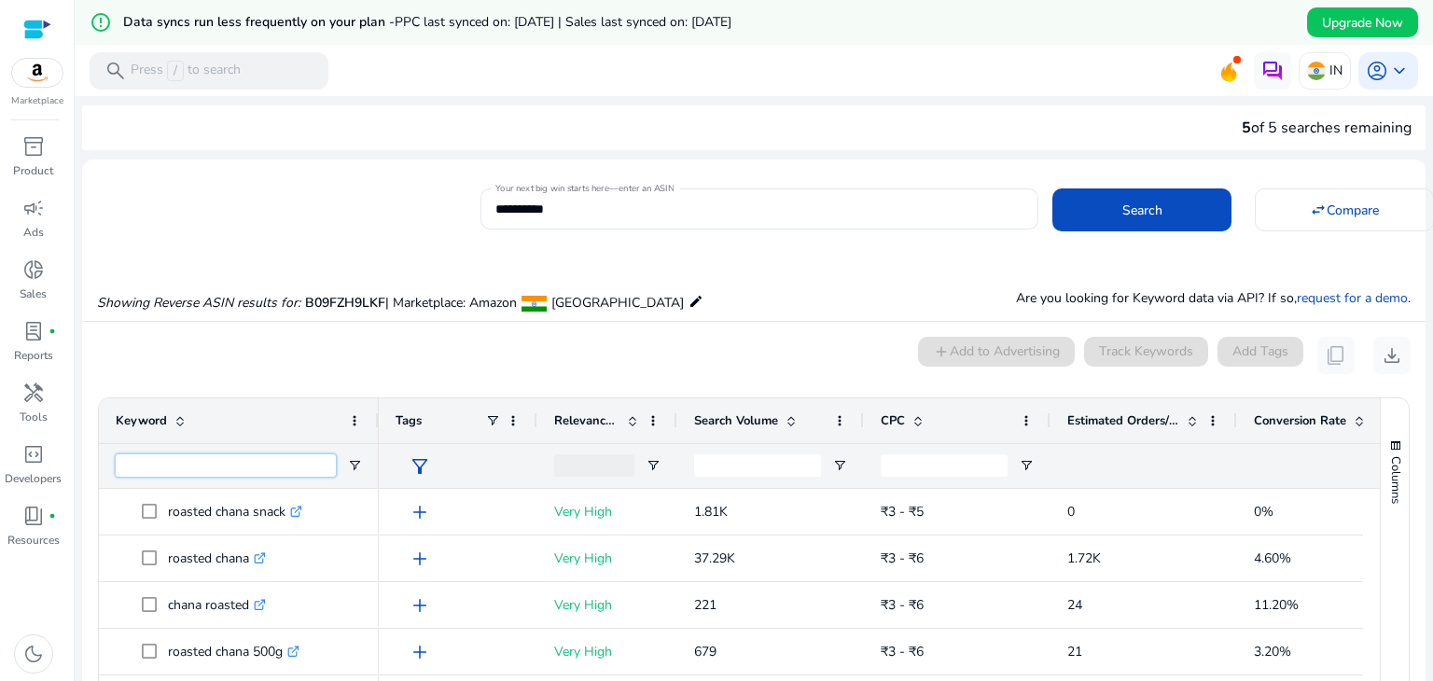
click at [213, 456] on input "Keyword Filter Input" at bounding box center [226, 465] width 220 height 22
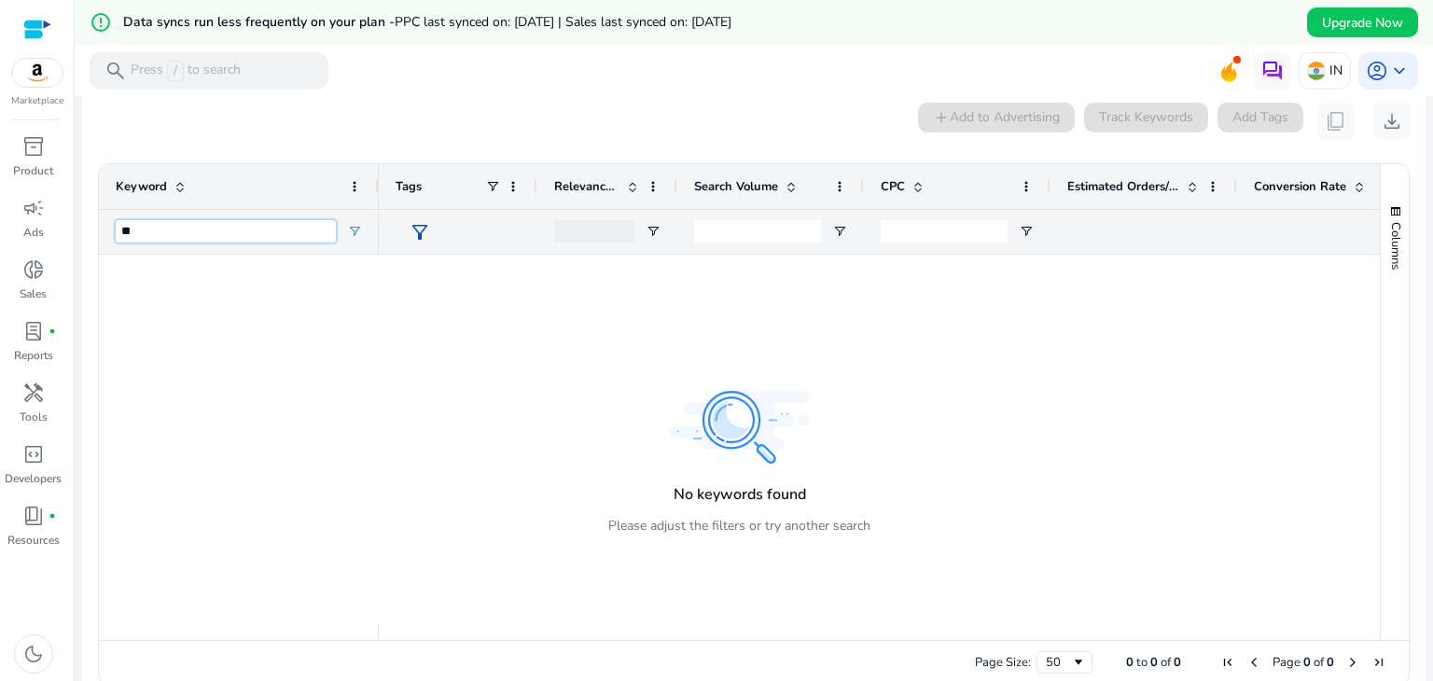
type input "*"
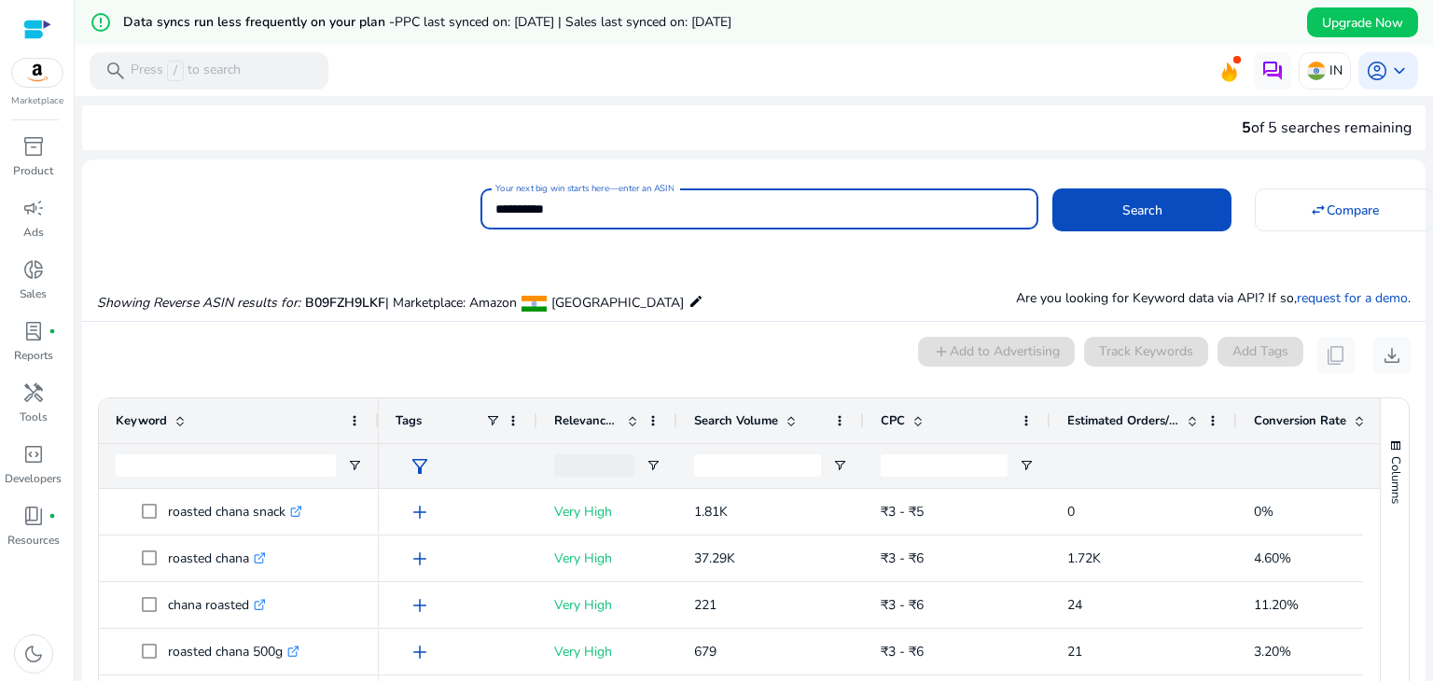
click at [838, 216] on input "**********" at bounding box center [759, 209] width 528 height 21
paste input
type input "**********"
click at [1052, 188] on button "Search" at bounding box center [1141, 209] width 179 height 43
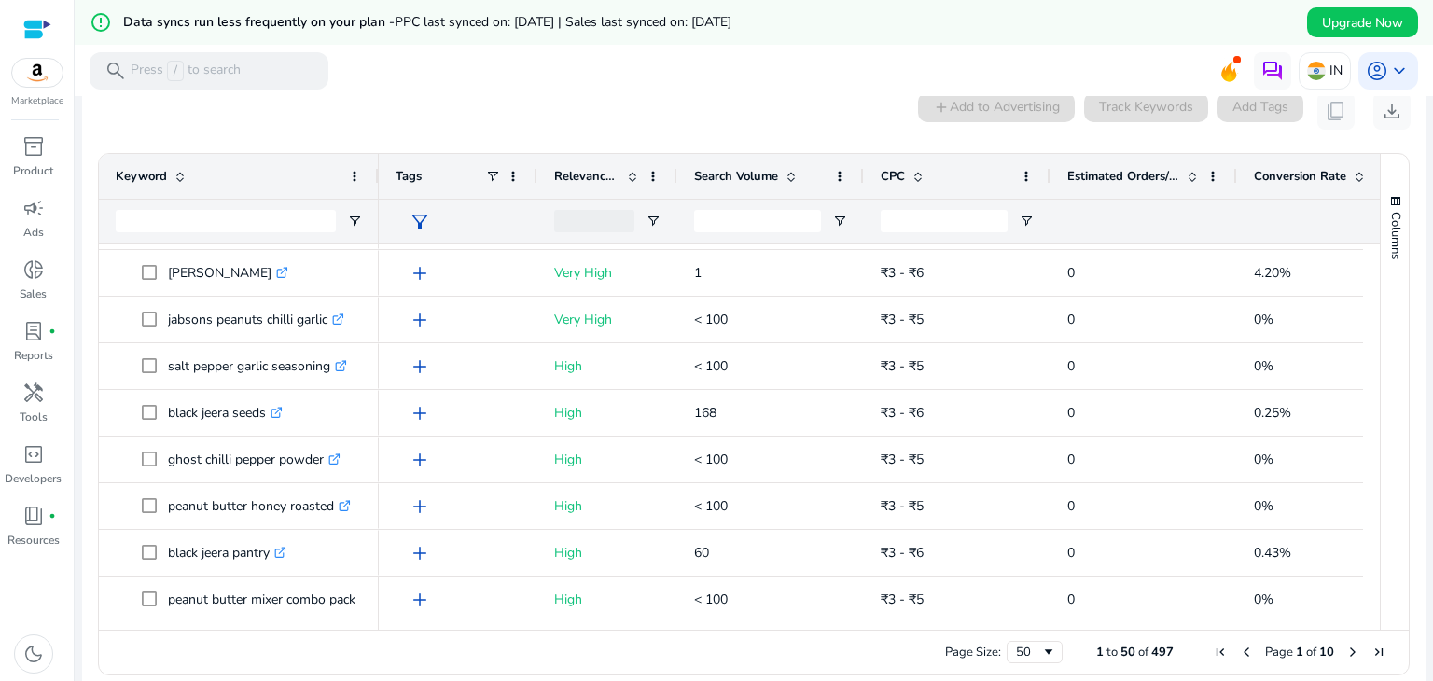
scroll to position [866, 0]
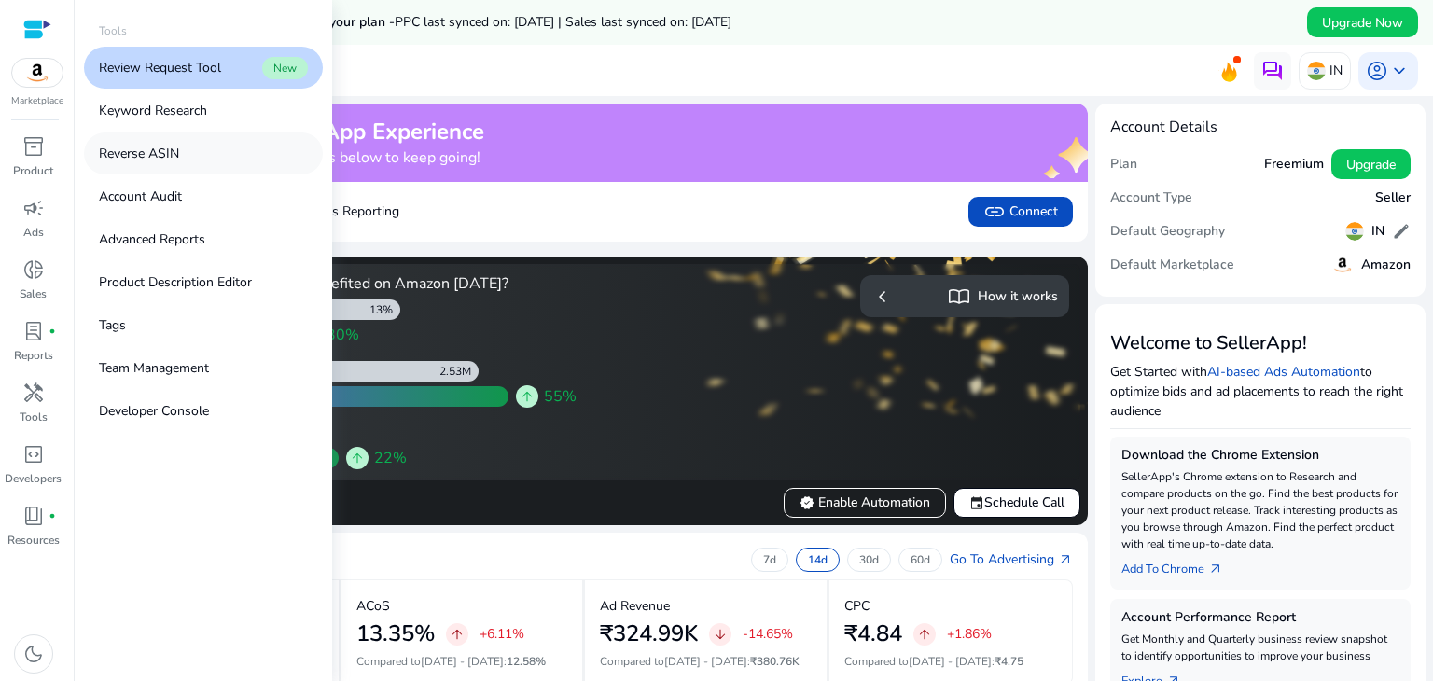
click at [187, 164] on link "Reverse ASIN" at bounding box center [203, 153] width 239 height 42
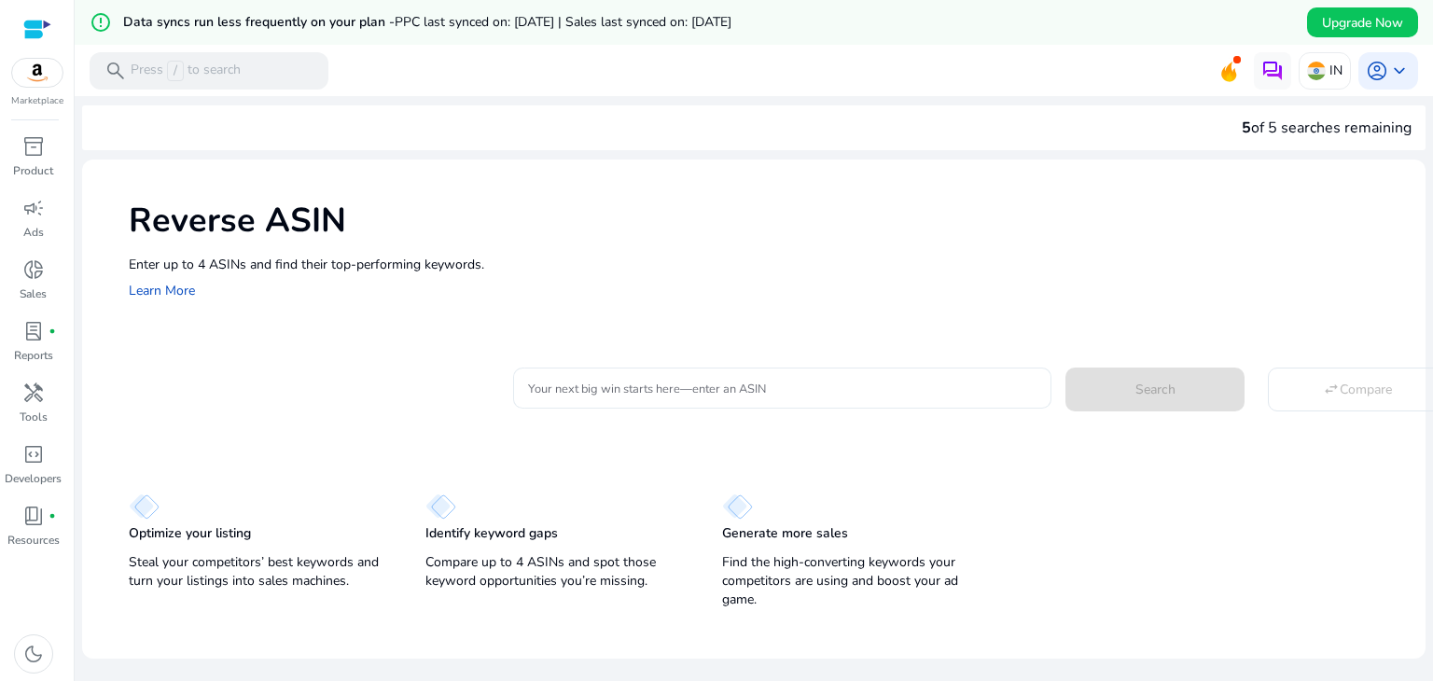
click at [619, 383] on input "Your next big win starts here—enter an ASIN" at bounding box center [782, 388] width 508 height 21
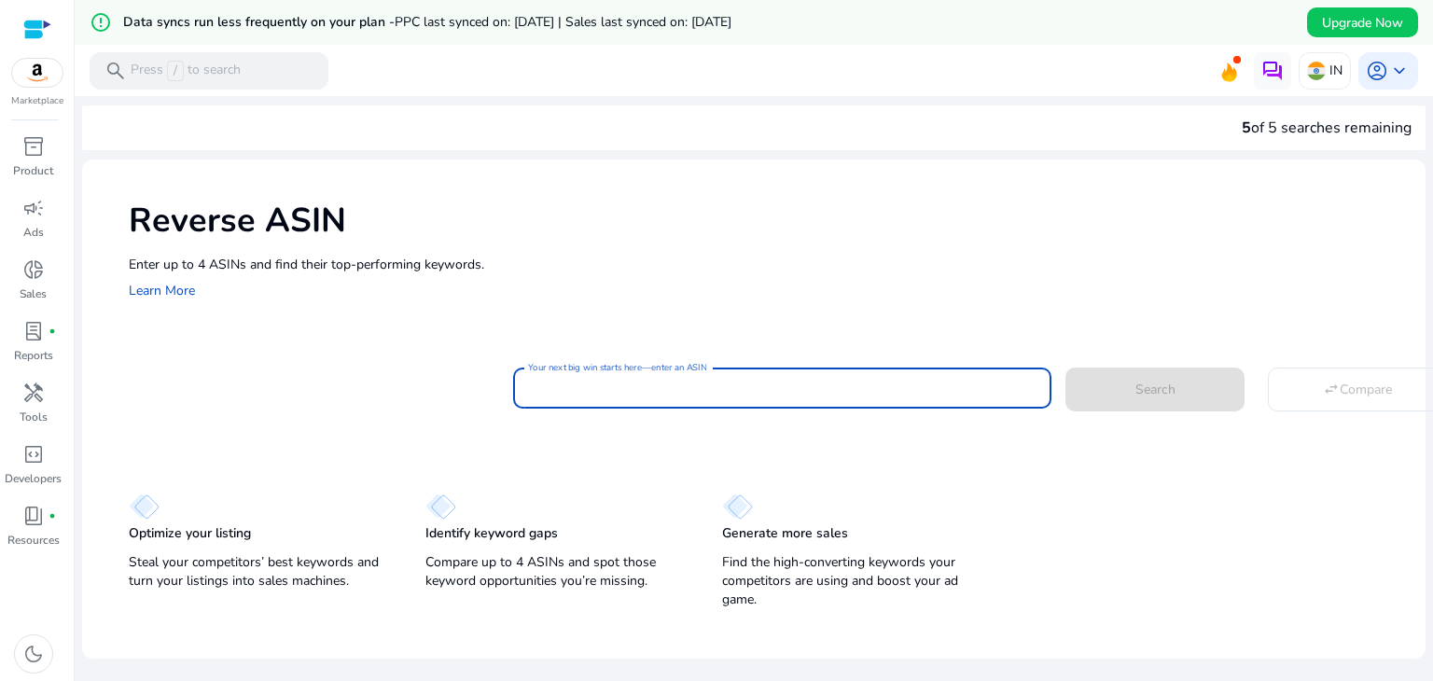
paste input "**********"
type input "**********"
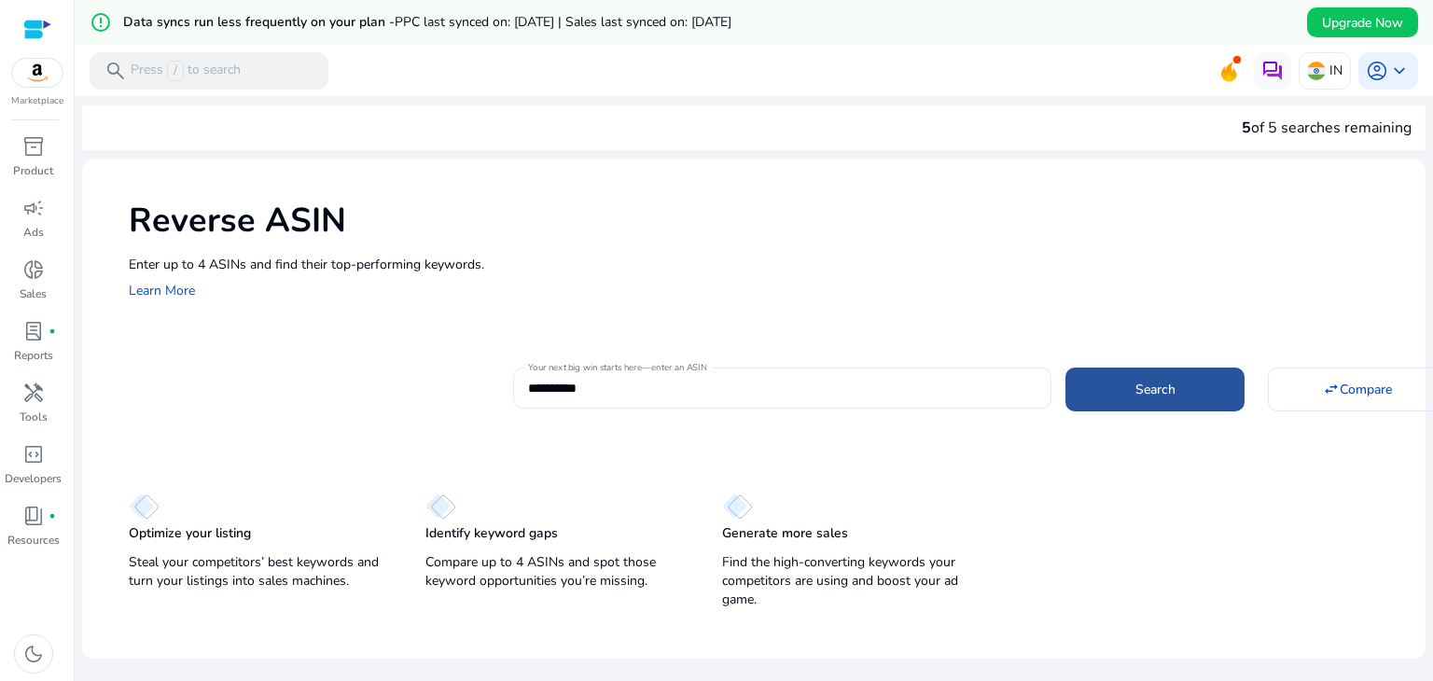
click at [1090, 385] on span at bounding box center [1154, 389] width 179 height 45
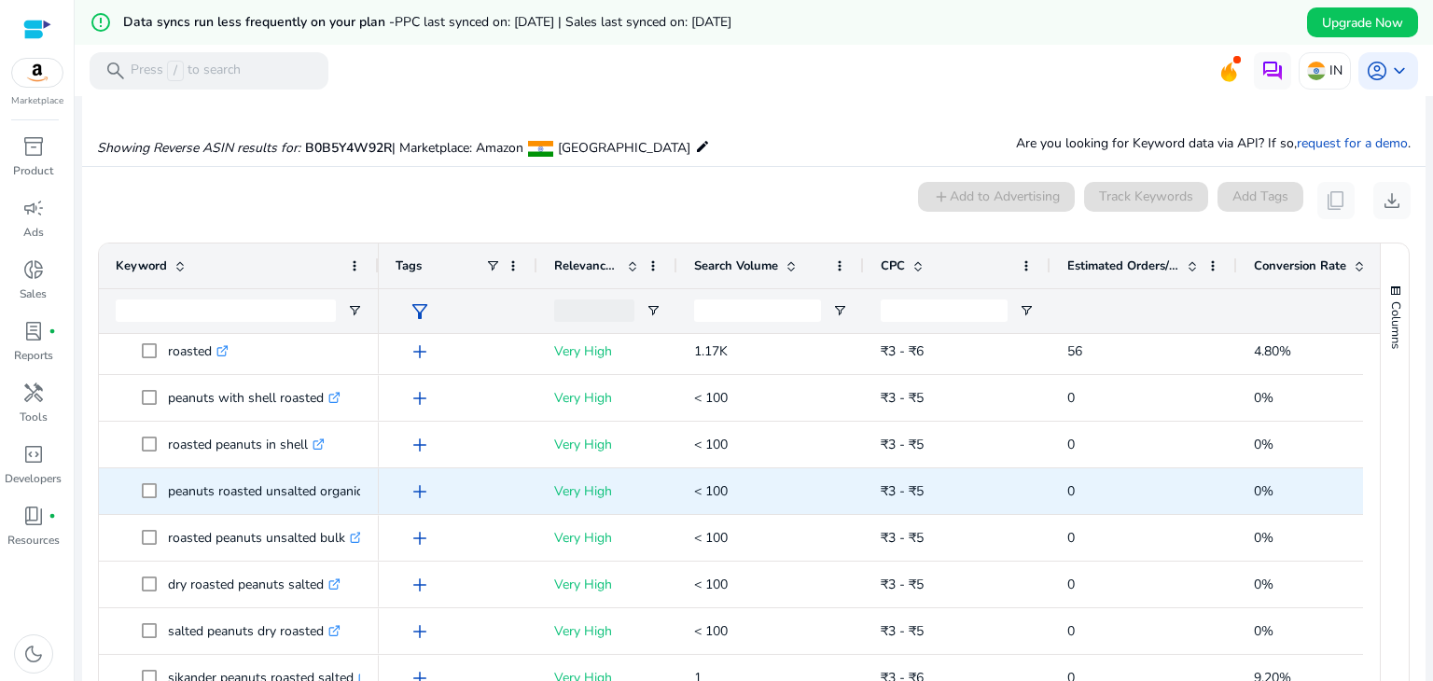
scroll to position [163, 0]
